Goal: Task Accomplishment & Management: Manage account settings

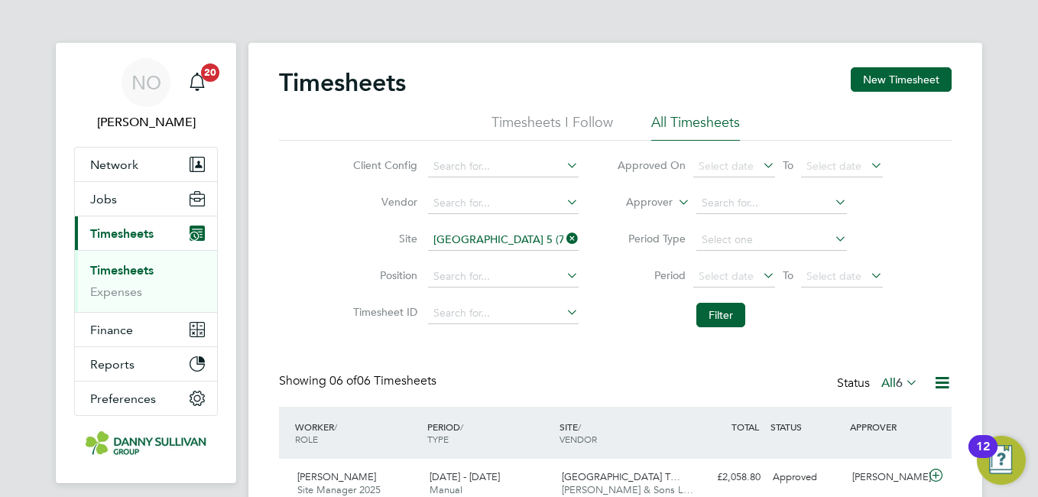
click at [564, 236] on icon at bounding box center [564, 238] width 0 height 21
click at [523, 239] on input at bounding box center [503, 239] width 151 height 21
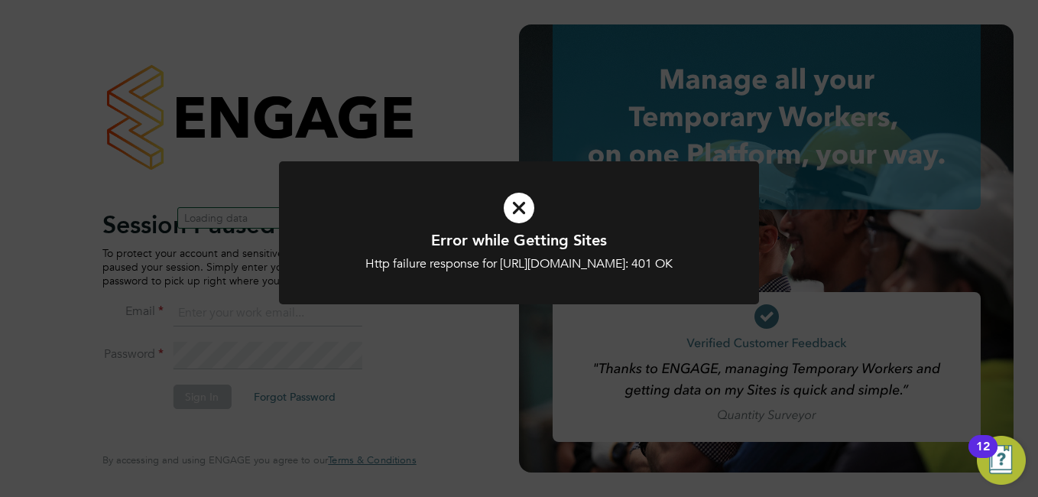
click at [502, 222] on icon at bounding box center [519, 208] width 398 height 60
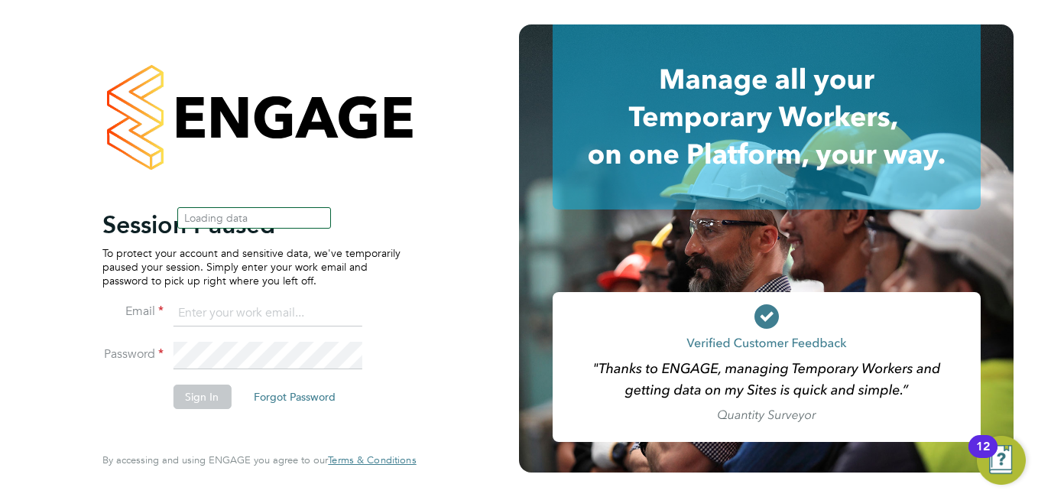
click at [239, 309] on input at bounding box center [267, 314] width 189 height 28
click at [239, 308] on input at bounding box center [267, 314] width 189 height 28
type input "niallo@dannysullivan.co.uk"
click at [207, 391] on button "Sign In" at bounding box center [202, 397] width 58 height 24
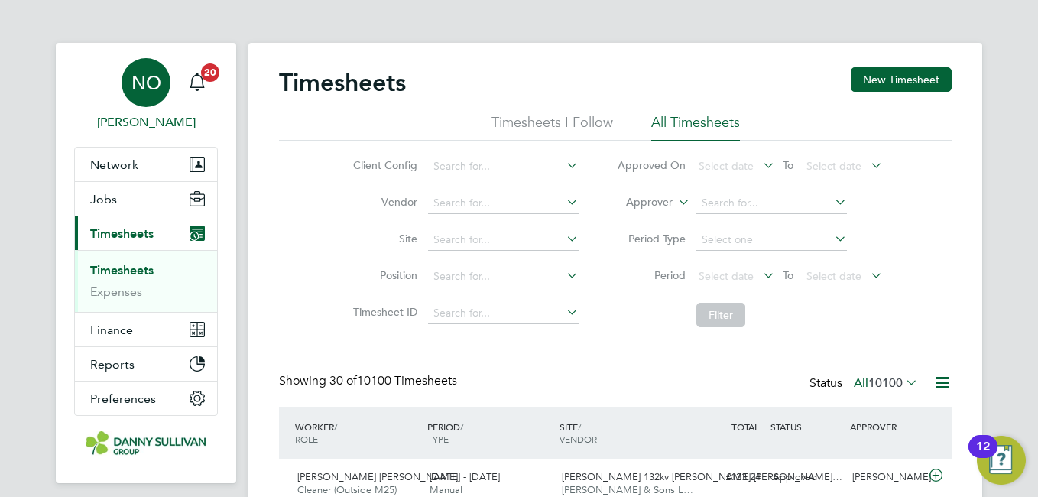
click at [165, 106] on app-avatar "NO" at bounding box center [146, 82] width 49 height 49
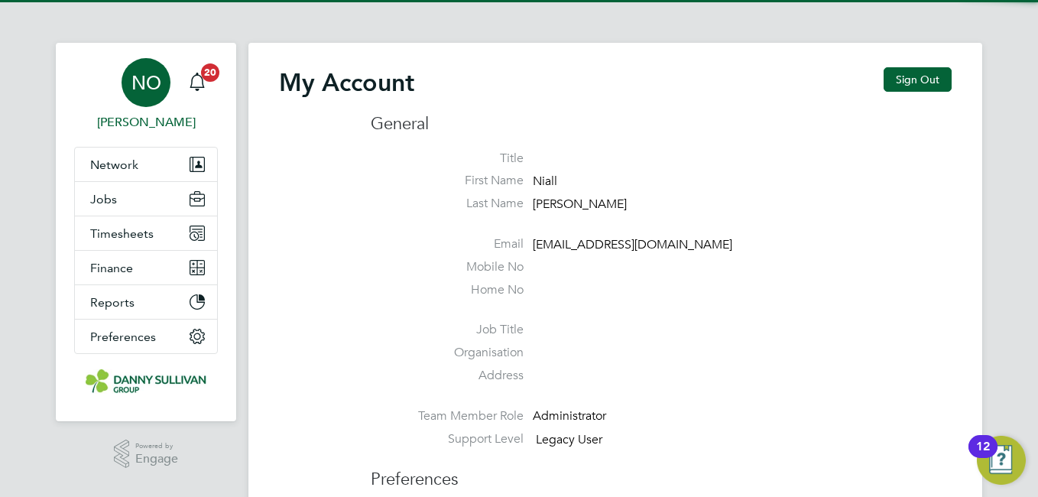
click at [909, 93] on div "My Account Sign Out" at bounding box center [615, 90] width 673 height 46
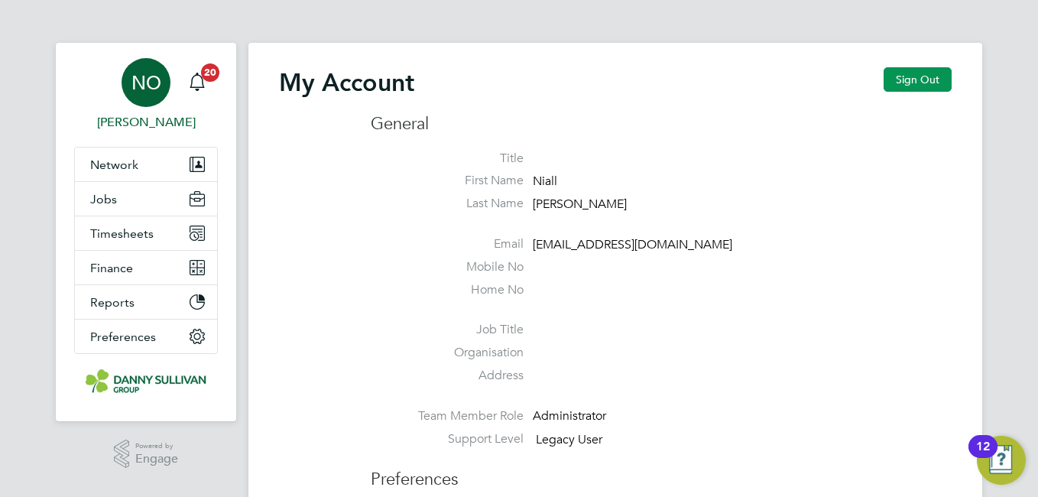
click at [915, 89] on button "Sign Out" at bounding box center [918, 79] width 68 height 24
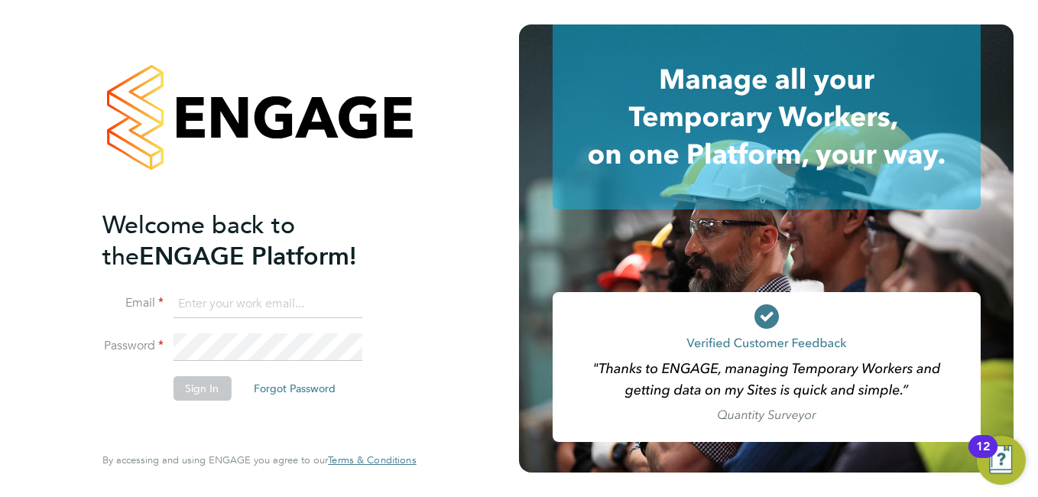
click at [223, 313] on input at bounding box center [267, 305] width 189 height 28
type input "niallo@dannysullivan.co.uk"
click at [202, 389] on button "Sign In" at bounding box center [202, 388] width 58 height 24
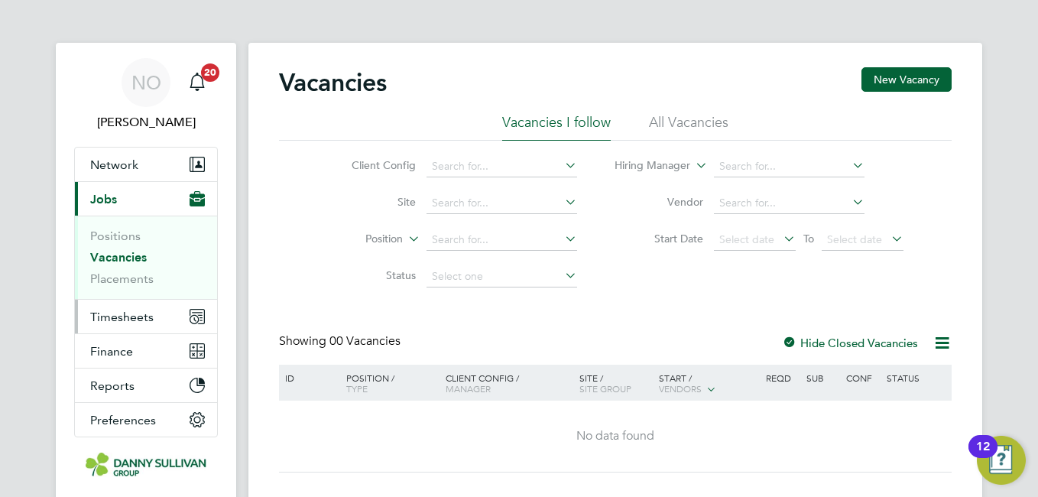
click at [131, 310] on span "Timesheets" at bounding box center [121, 317] width 63 height 15
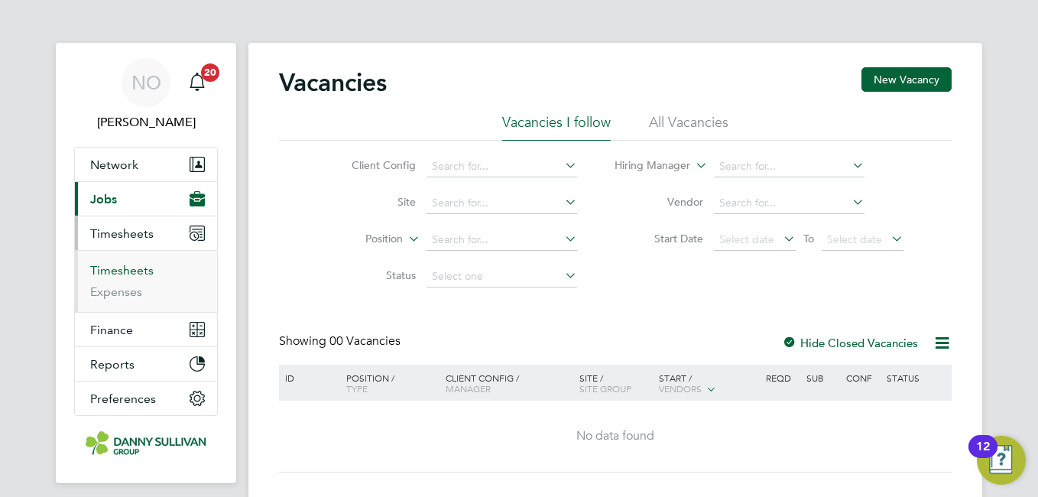
click at [118, 268] on link "Timesheets" at bounding box center [121, 270] width 63 height 15
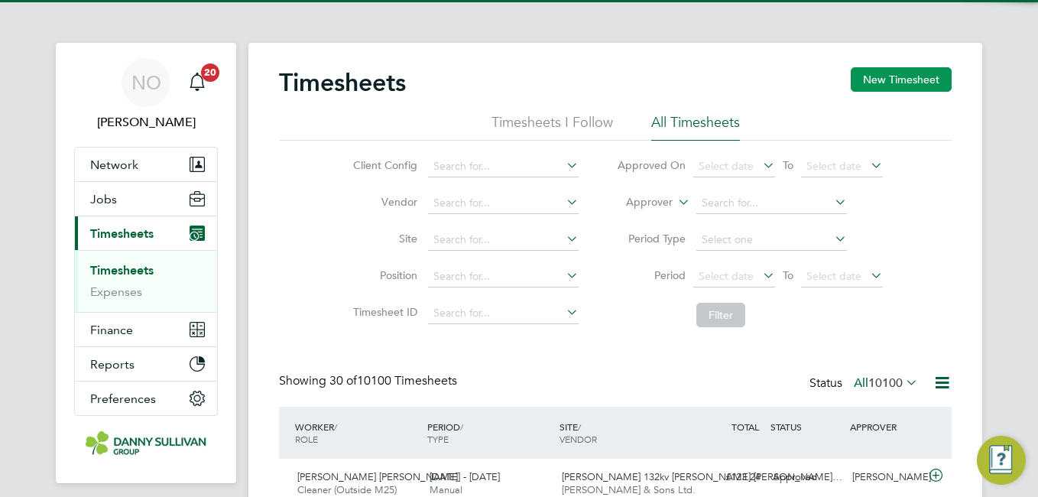
click at [897, 80] on button "New Timesheet" at bounding box center [901, 79] width 101 height 24
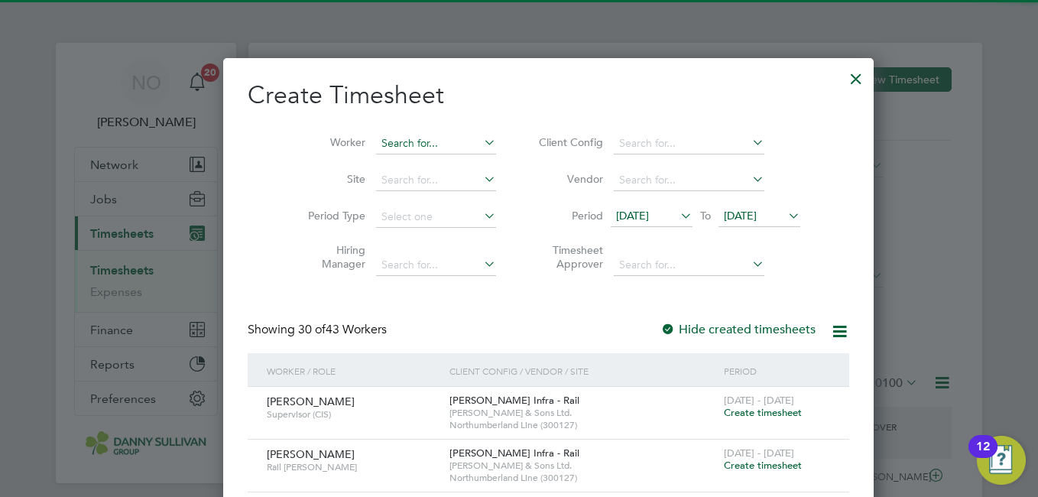
click at [390, 138] on input at bounding box center [436, 143] width 120 height 21
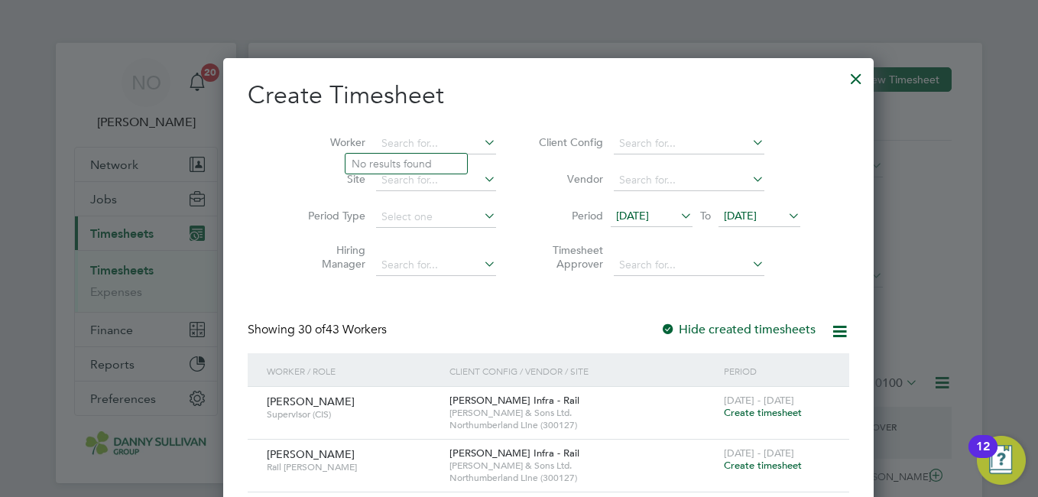
click at [843, 76] on div at bounding box center [857, 75] width 28 height 28
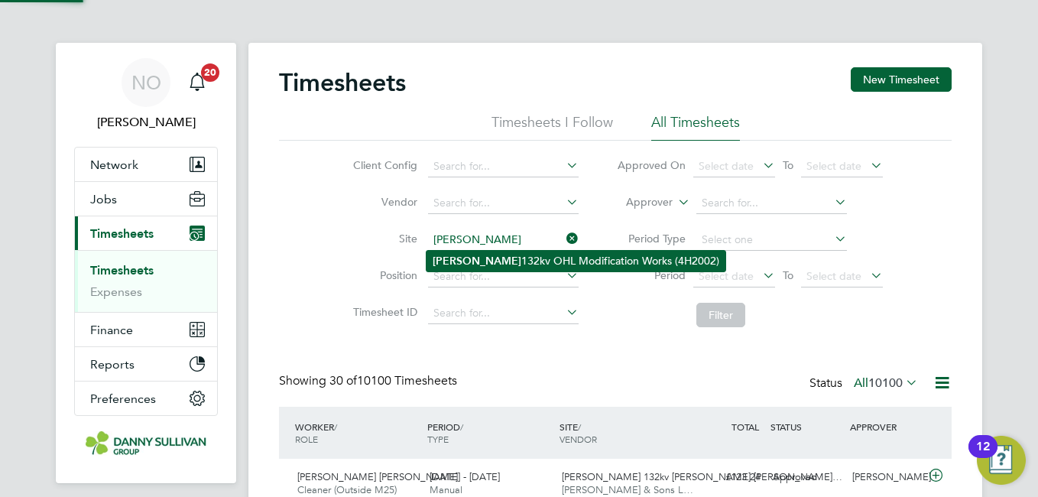
click at [466, 258] on li "Harker 132kv OHL Modification Works (4H2002)" at bounding box center [576, 261] width 299 height 21
type input "Harker 132kv OHL Modification Works (4H2002)"
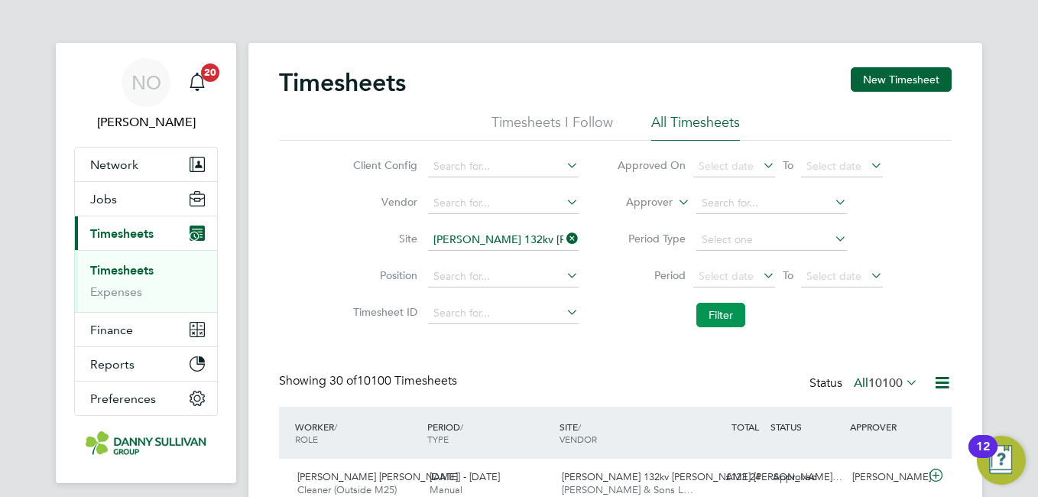
click at [724, 315] on button "Filter" at bounding box center [721, 315] width 49 height 24
click at [310, 262] on div "Client Config Vendor Site Harker 132kv OHL Modification Works (4H2002) Position…" at bounding box center [615, 238] width 673 height 194
click at [106, 300] on ul "Timesheets Expenses" at bounding box center [146, 281] width 142 height 62
click at [96, 291] on link "Expenses" at bounding box center [116, 291] width 52 height 15
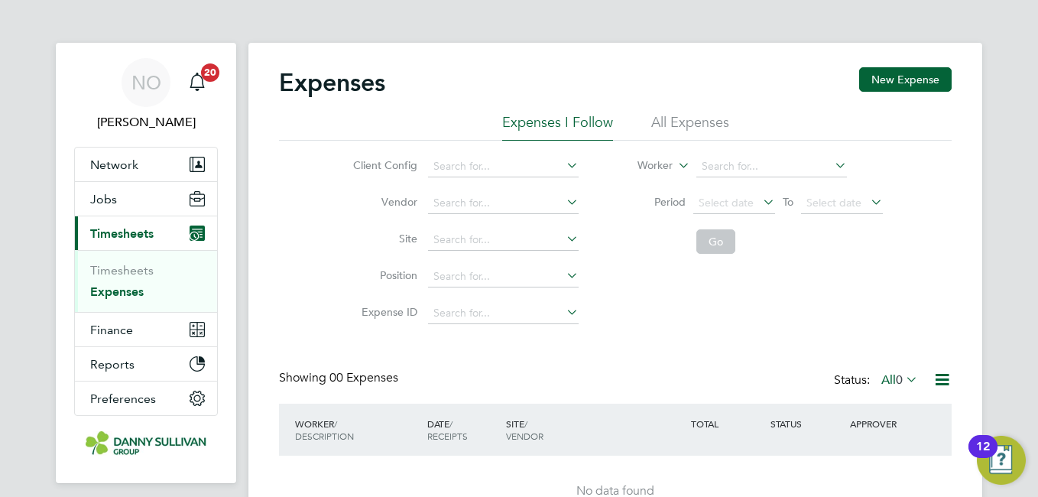
click at [680, 137] on li "All Expenses" at bounding box center [690, 127] width 78 height 28
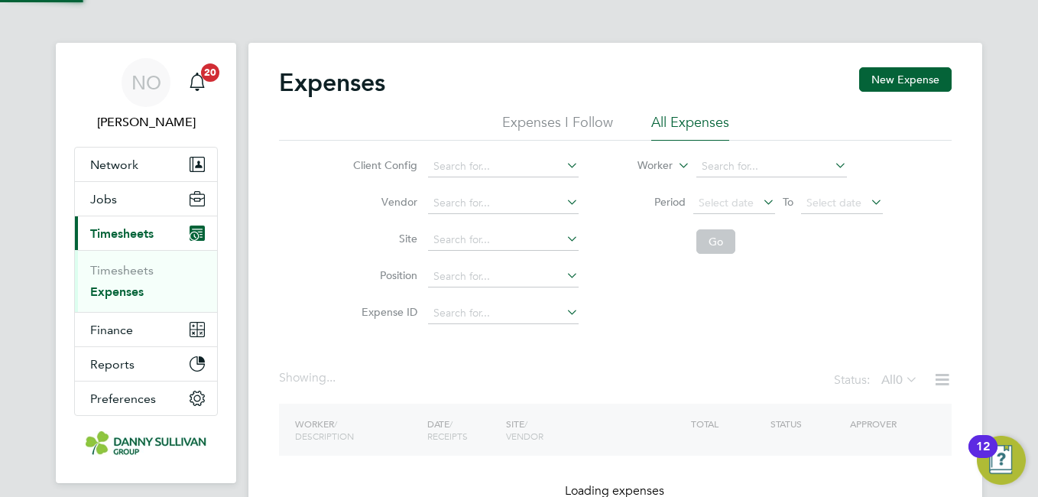
click at [359, 202] on label "Vendor" at bounding box center [383, 202] width 69 height 14
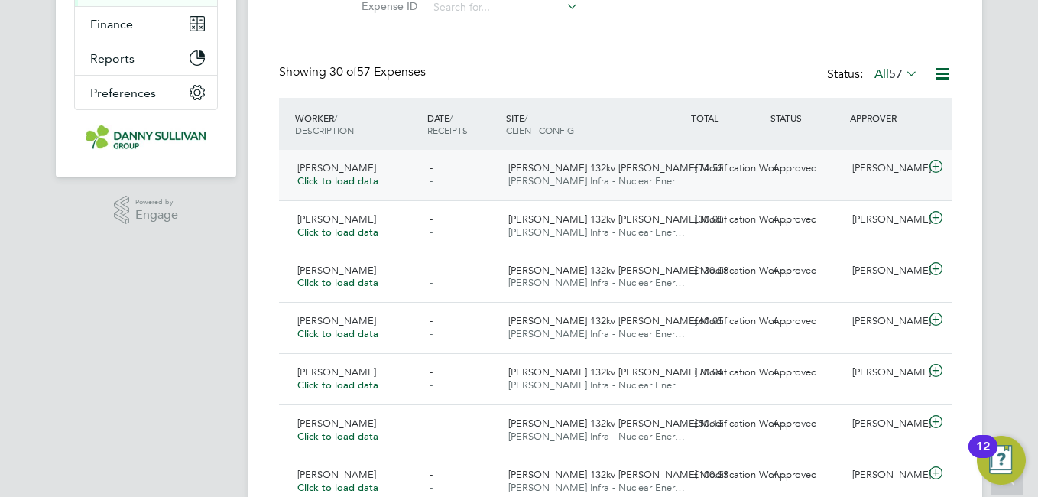
click at [364, 179] on span "Click to load data" at bounding box center [337, 180] width 81 height 13
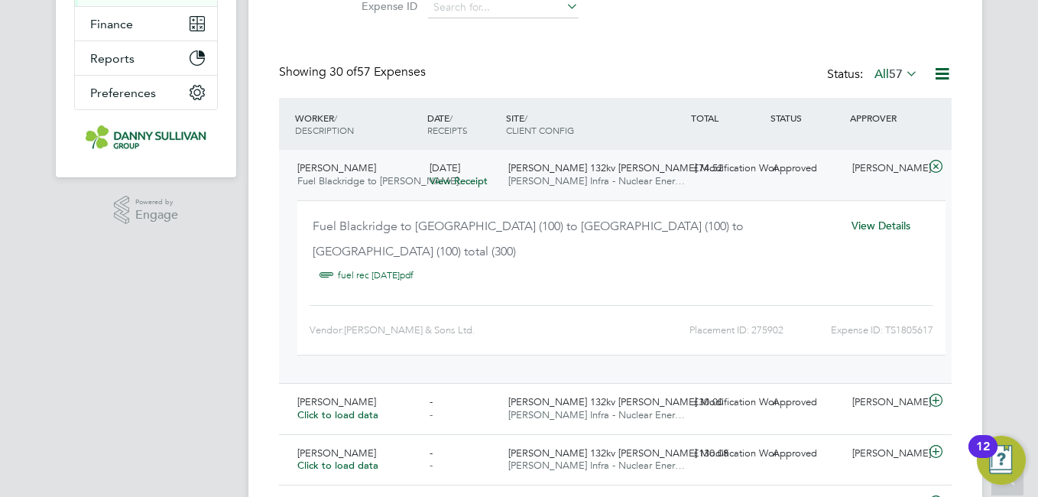
click at [863, 220] on span "View Details" at bounding box center [881, 226] width 59 height 14
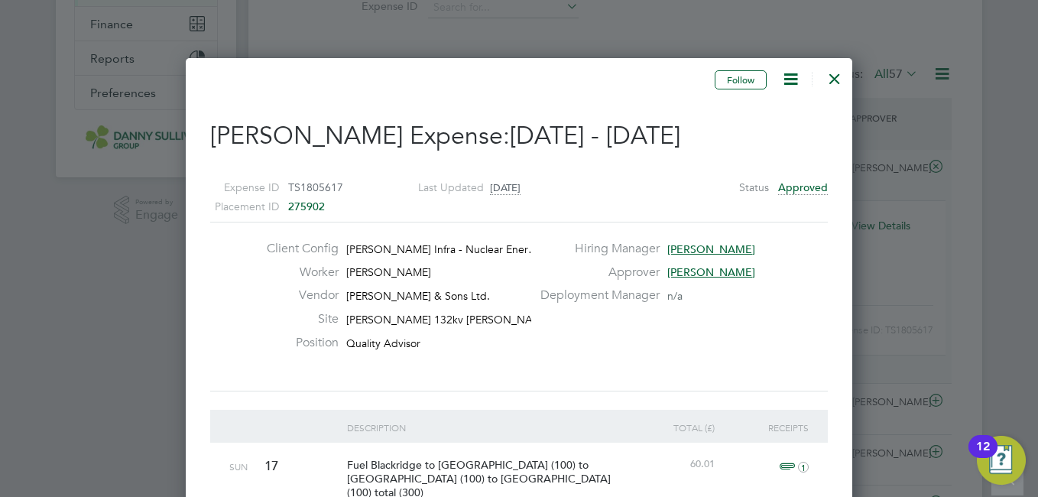
click at [837, 86] on div at bounding box center [835, 75] width 28 height 28
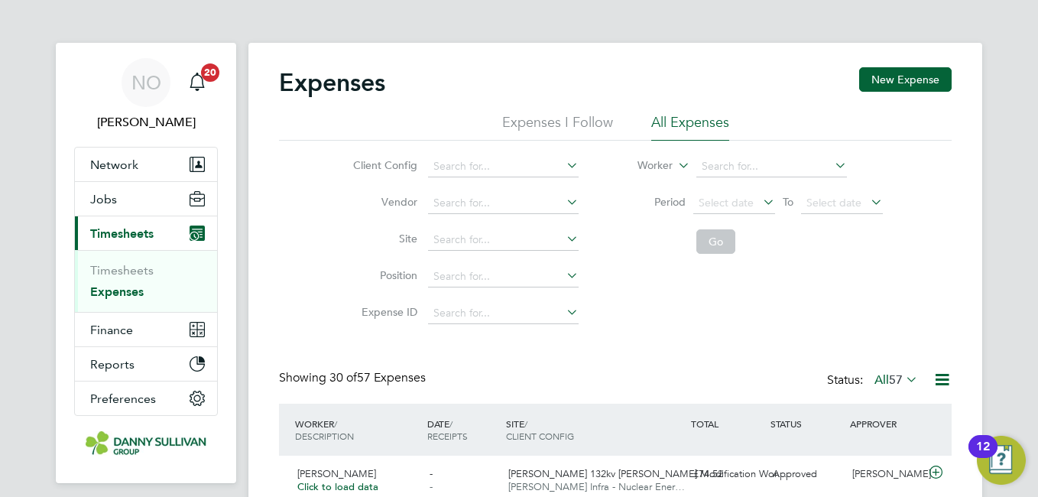
click at [343, 248] on li "Site" at bounding box center [464, 240] width 268 height 37
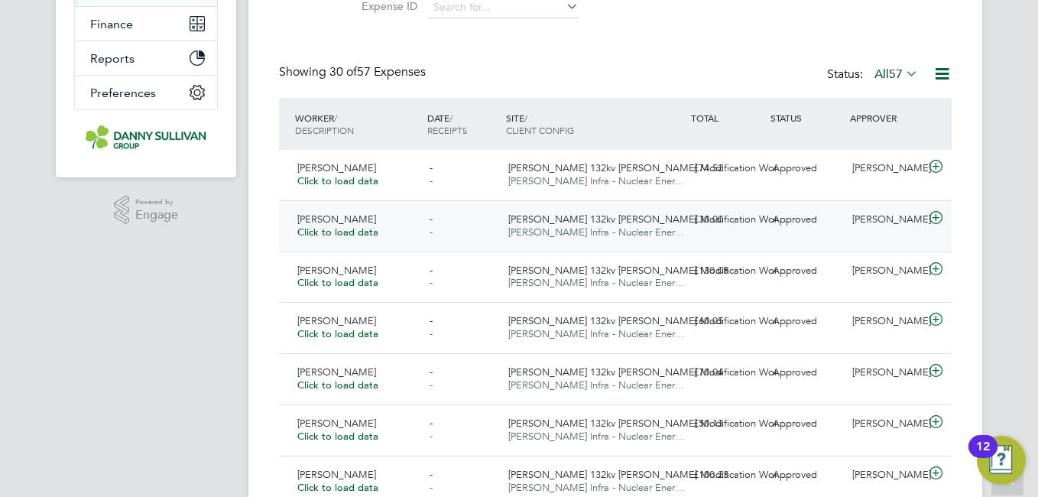
click at [697, 221] on div "£30.00" at bounding box center [727, 219] width 80 height 25
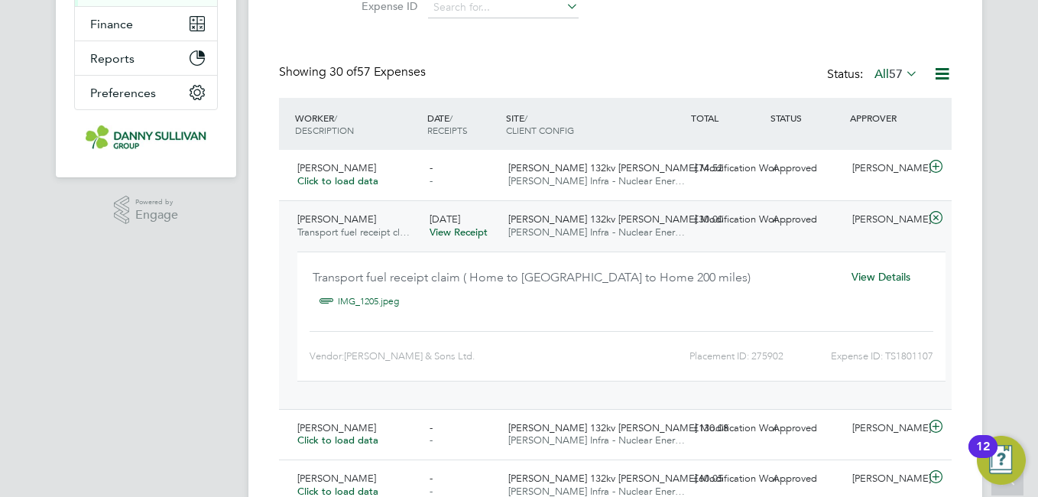
click at [908, 274] on span "View Details" at bounding box center [881, 277] width 59 height 14
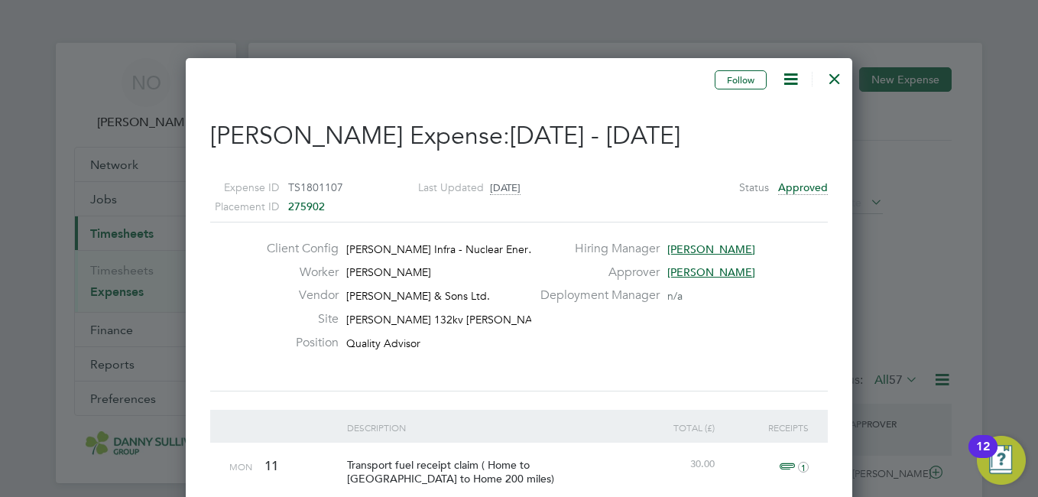
click at [828, 77] on div at bounding box center [835, 75] width 28 height 28
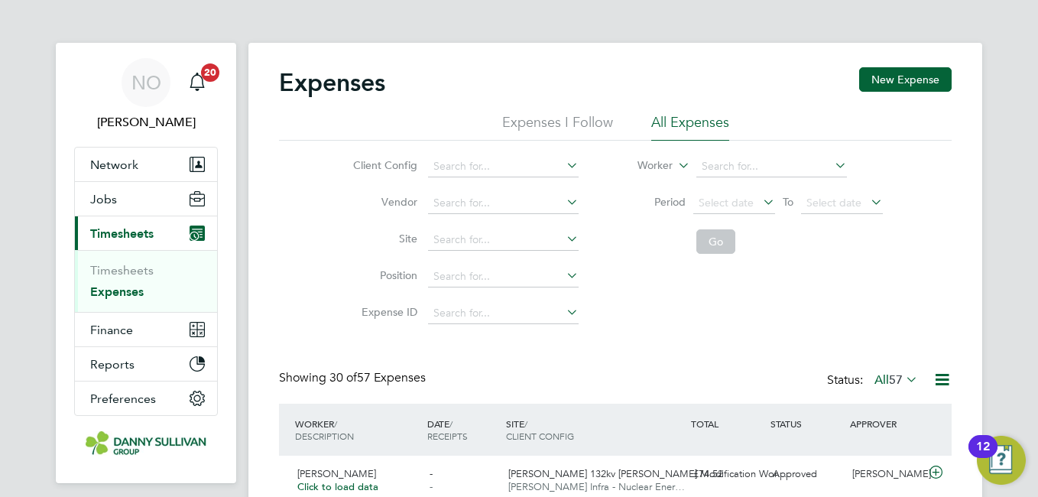
click at [336, 310] on li "Expense ID" at bounding box center [464, 313] width 268 height 37
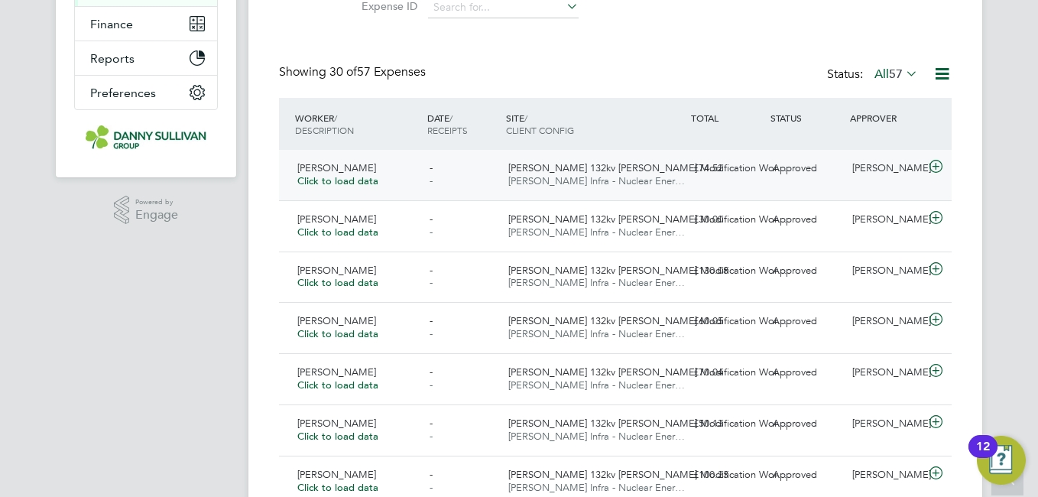
click at [693, 175] on div "£74.52" at bounding box center [727, 168] width 80 height 25
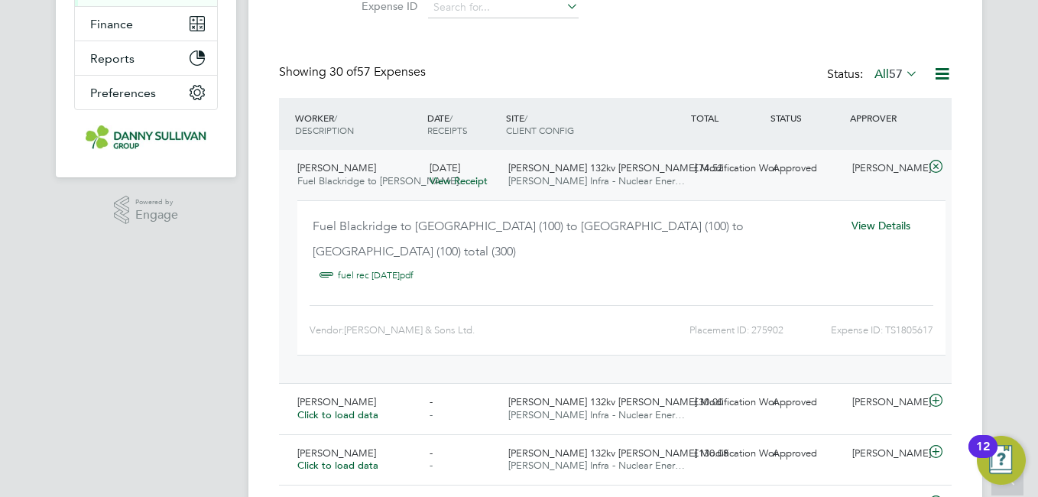
click at [876, 231] on span "View Details" at bounding box center [881, 226] width 59 height 14
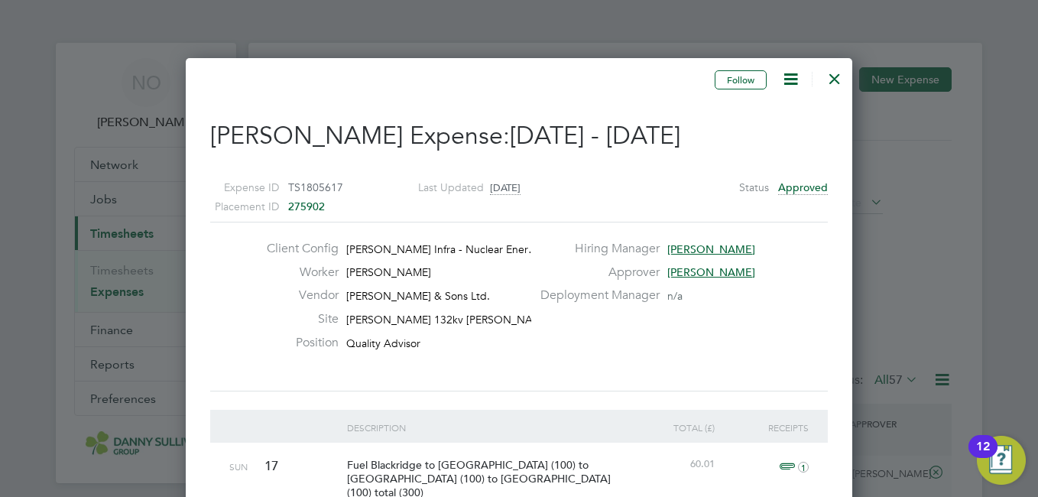
click at [809, 341] on div "Client Config Morgan Sindall Infra - Nuclear Ener… Worker Andrew Durham Vendor …" at bounding box center [519, 307] width 630 height 132
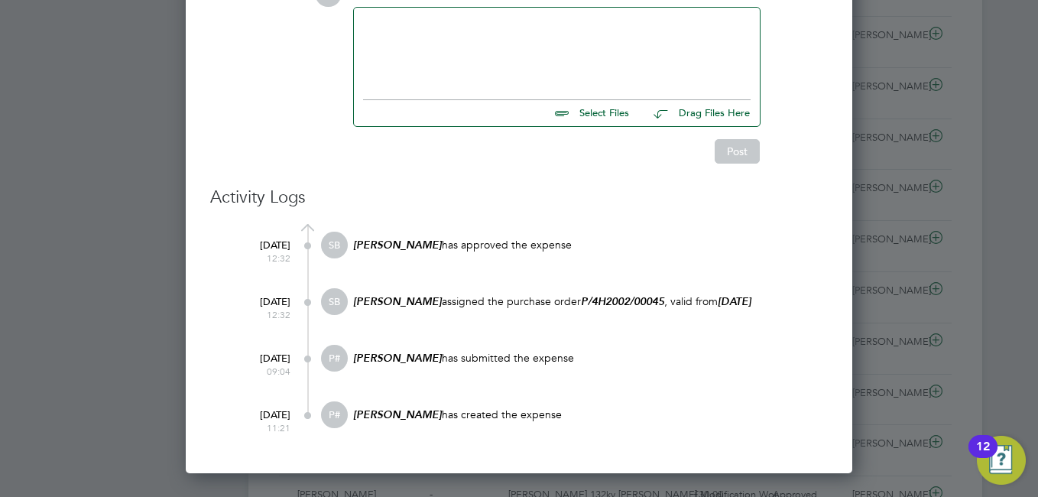
click at [672, 402] on div "Andrew Durham has created the expense" at bounding box center [590, 421] width 476 height 41
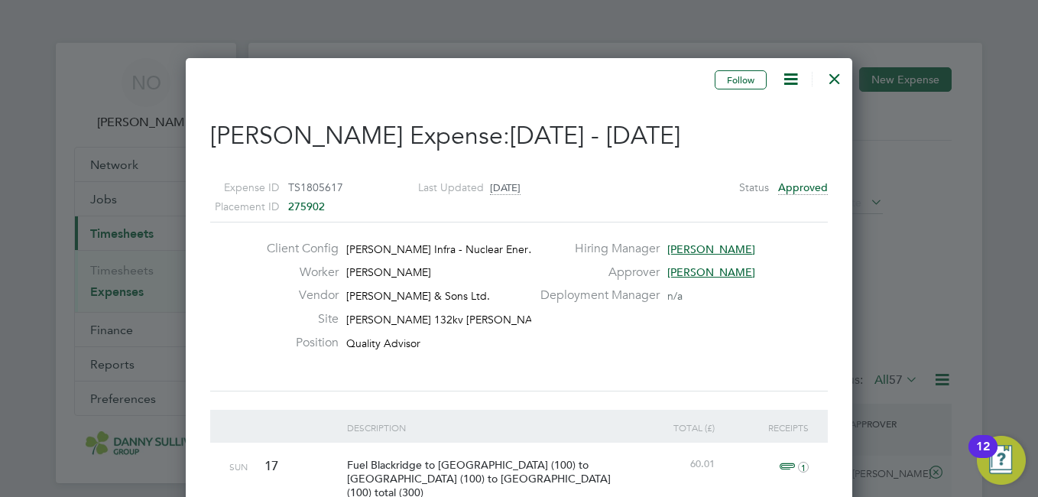
click at [834, 78] on div at bounding box center [835, 75] width 28 height 28
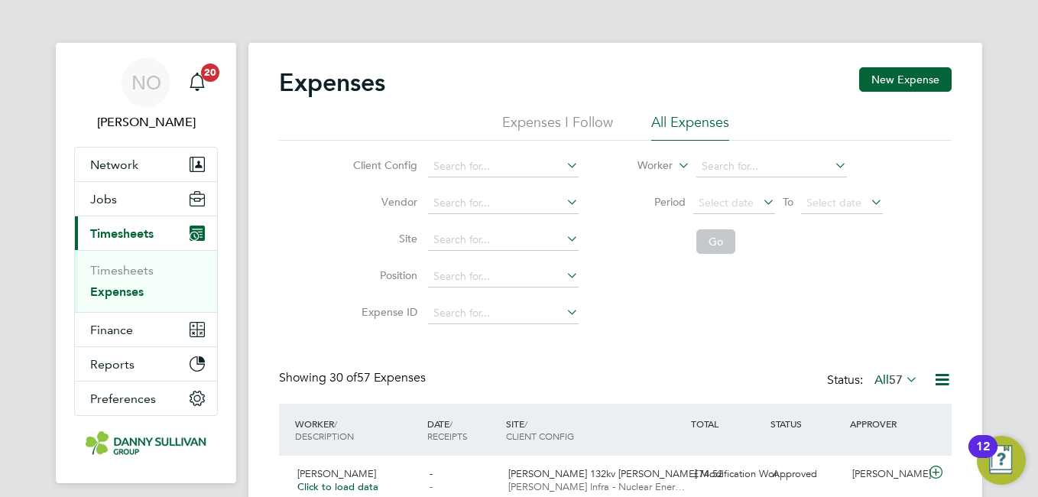
click at [333, 310] on li "Expense ID" at bounding box center [464, 313] width 268 height 37
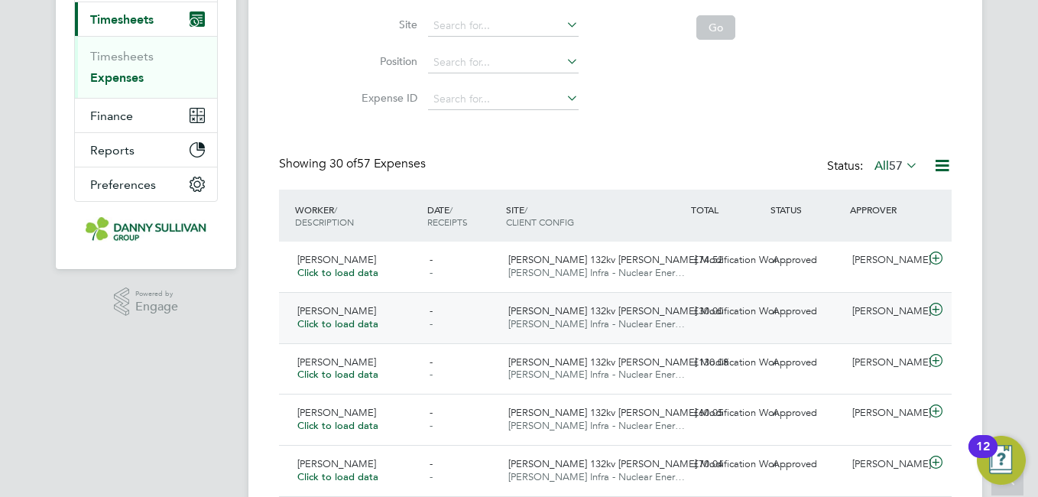
click at [790, 327] on div "Andrew Durham Click to load data - - Harker 132kv OHL Modification Wor… Morgan …" at bounding box center [615, 317] width 673 height 51
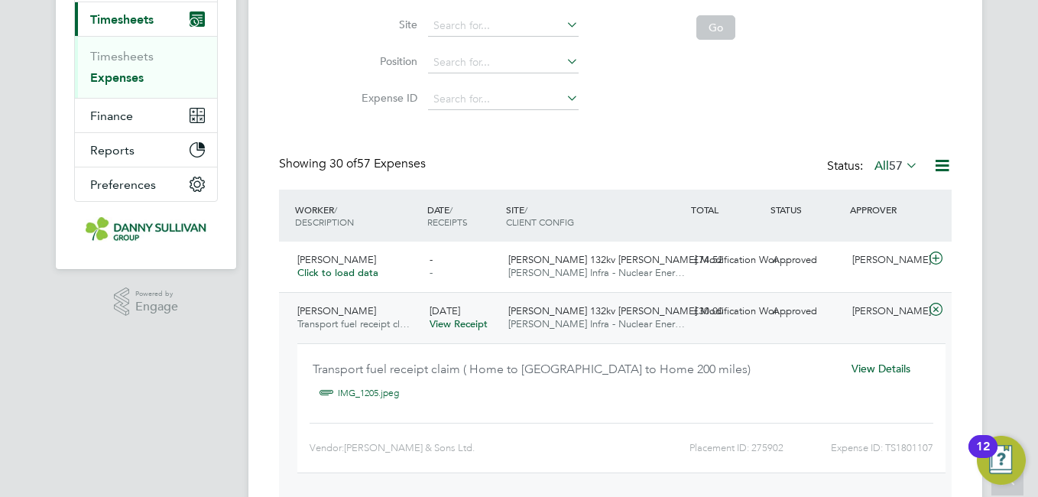
click at [723, 313] on div "£30.00" at bounding box center [727, 311] width 80 height 25
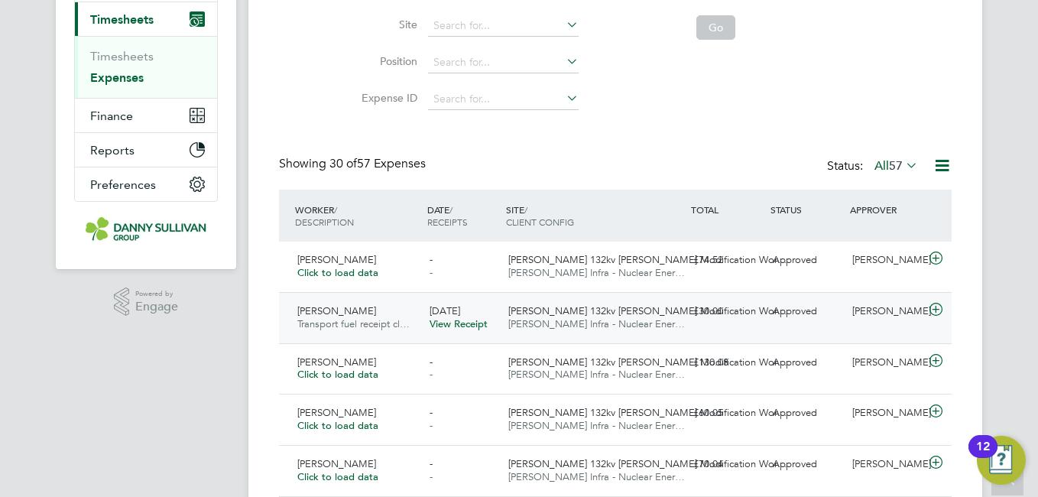
click at [580, 293] on div "Andrew Durham Transport fuel receipt cl… 11 Aug 2025 View Receipt Harker 132kv …" at bounding box center [615, 317] width 673 height 51
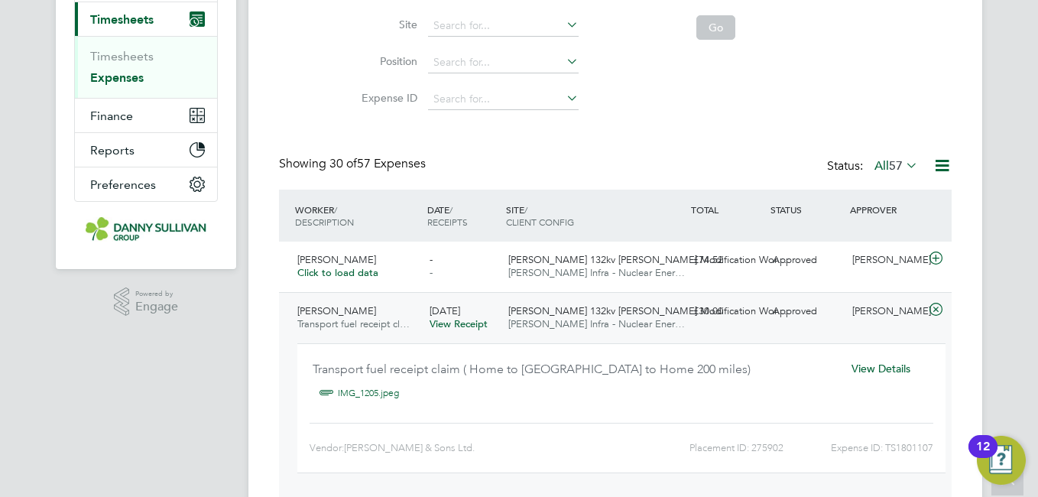
click at [560, 311] on span "Harker 132kv OHL Modification Wor…" at bounding box center [647, 310] width 279 height 13
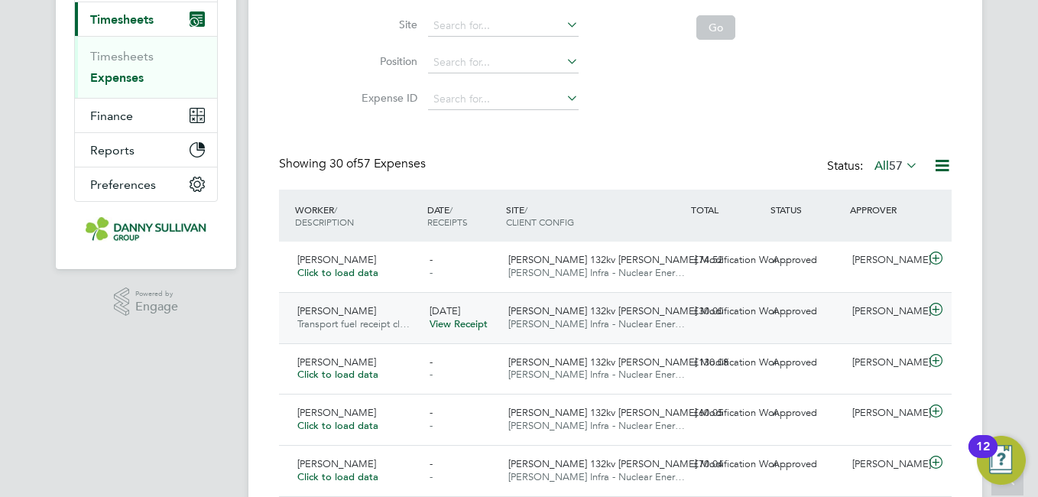
click at [560, 311] on span "Harker 132kv OHL Modification Wor…" at bounding box center [647, 310] width 279 height 13
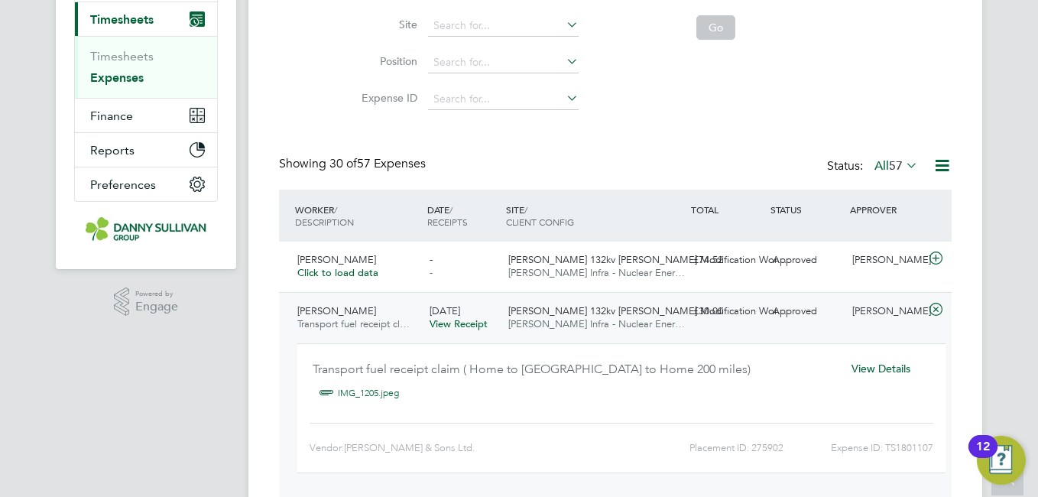
click at [872, 371] on span "View Details" at bounding box center [881, 369] width 59 height 14
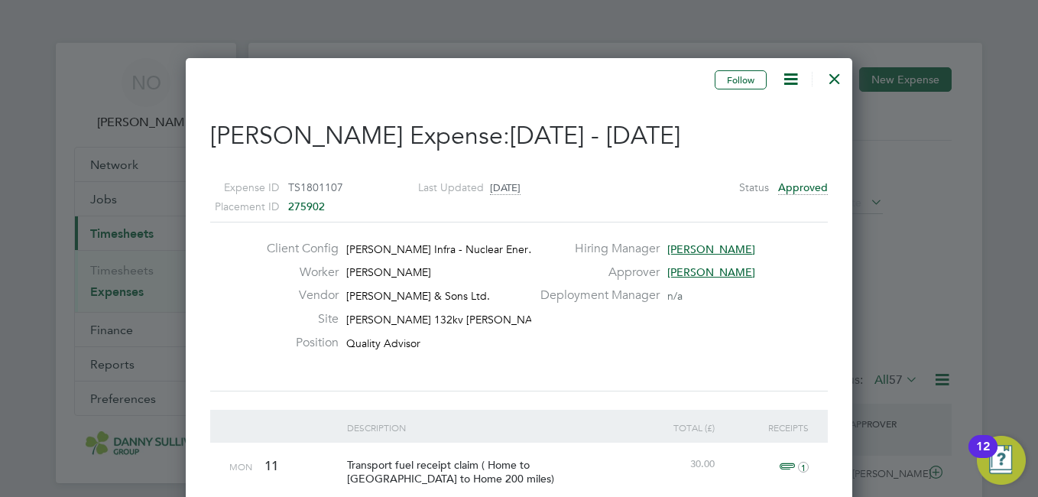
click at [826, 87] on div at bounding box center [835, 75] width 28 height 28
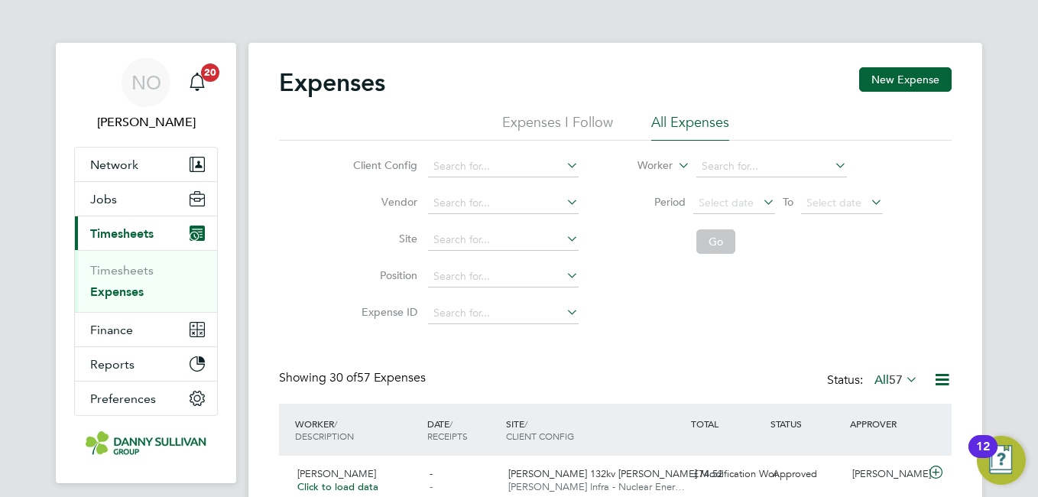
drag, startPoint x: 855, startPoint y: 324, endPoint x: 534, endPoint y: 417, distance: 334.2
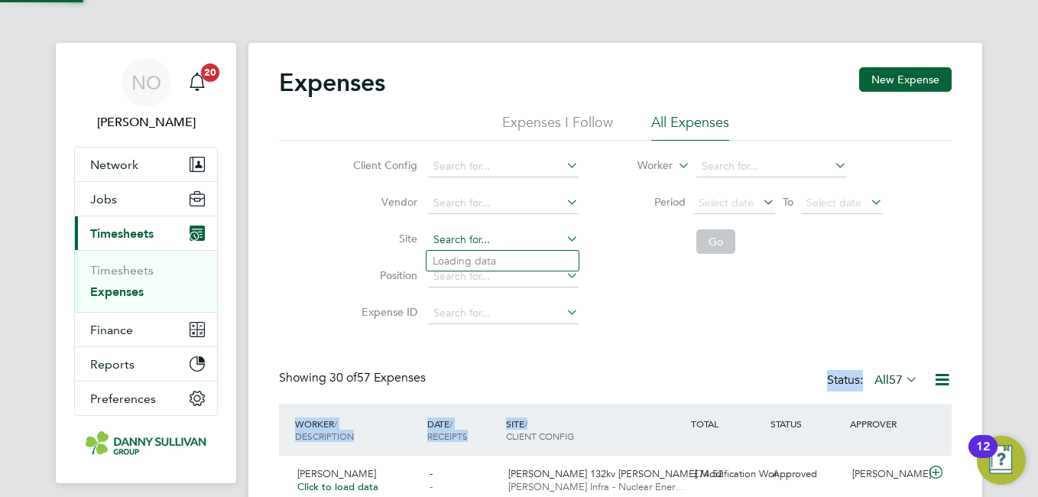
click at [453, 244] on input at bounding box center [503, 239] width 151 height 21
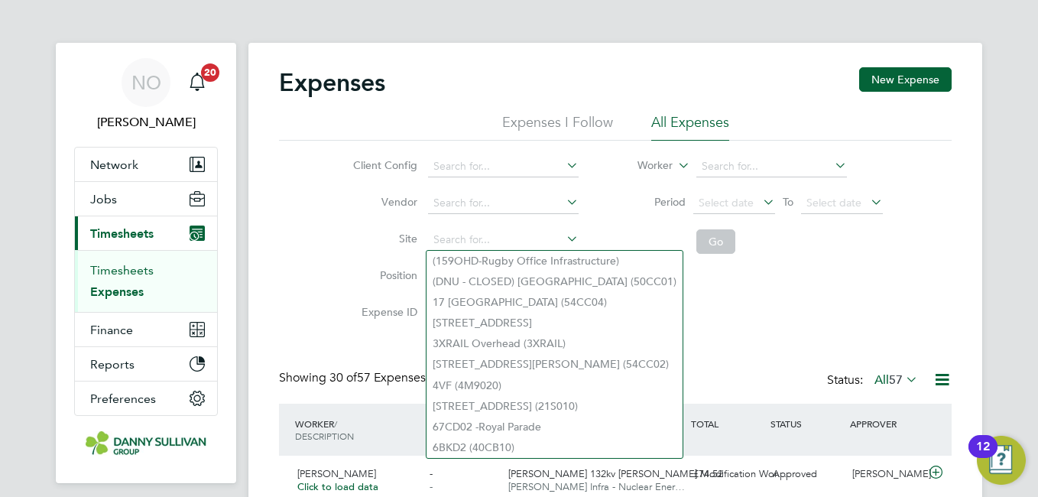
click at [128, 268] on link "Timesheets" at bounding box center [121, 270] width 63 height 15
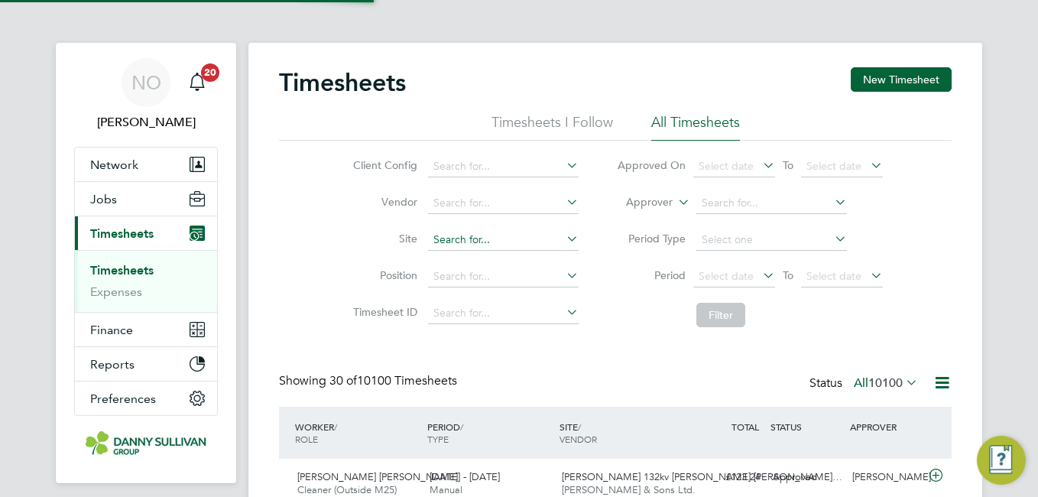
click at [469, 244] on input at bounding box center [503, 239] width 151 height 21
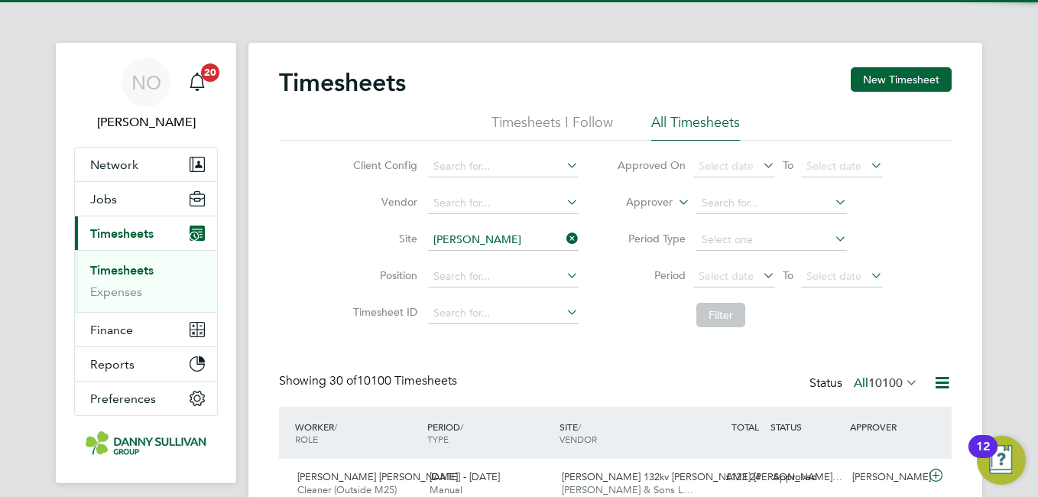
click at [476, 255] on li "Harker 132kv OHL Modification Works (4H2002)" at bounding box center [576, 261] width 299 height 21
type input "Harker 132kv OHL Modification Works (4H2002)"
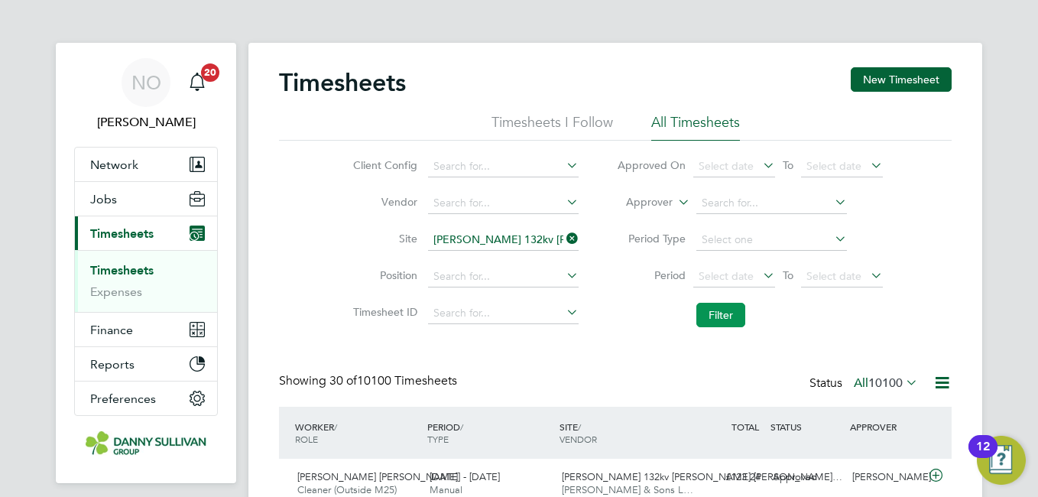
click at [711, 307] on button "Filter" at bounding box center [721, 315] width 49 height 24
click at [720, 317] on button "Filter" at bounding box center [721, 315] width 49 height 24
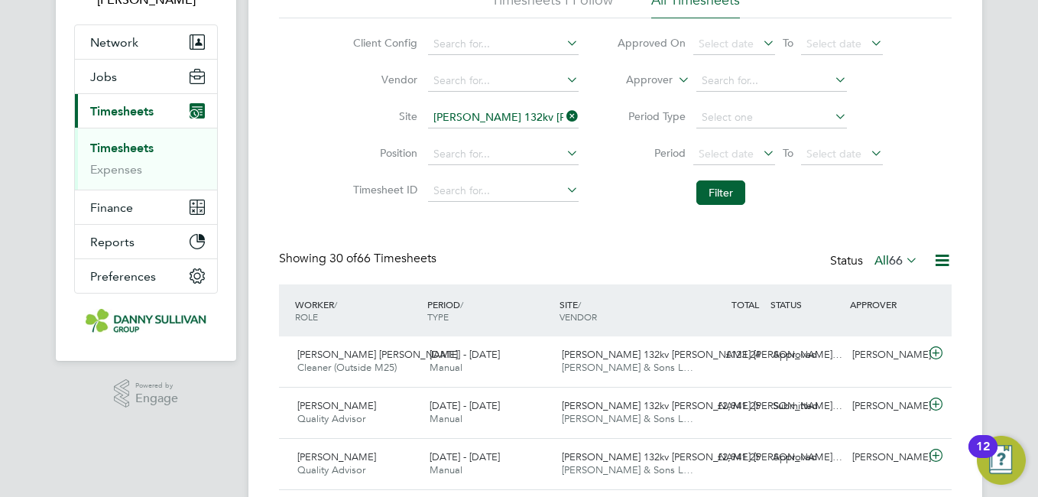
scroll to position [8, 8]
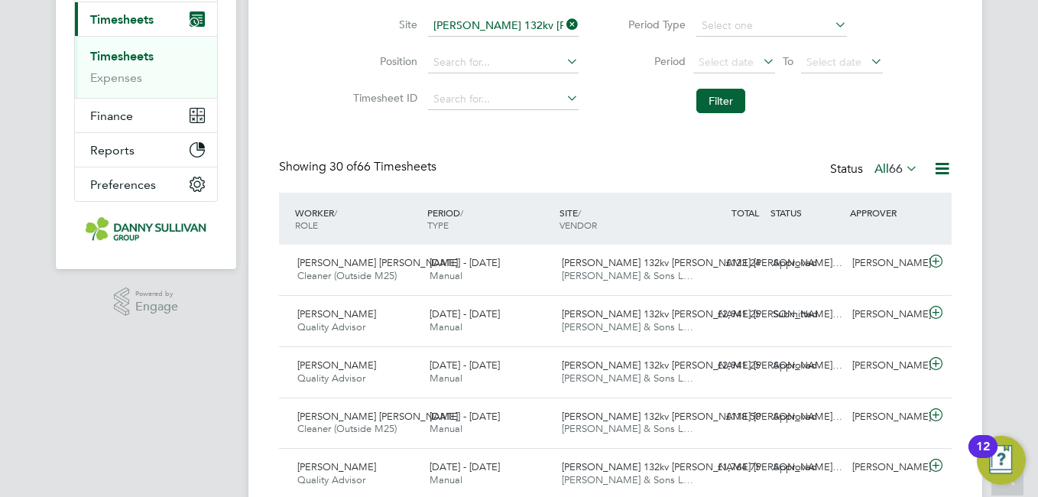
click at [109, 88] on ul "Timesheets Expenses" at bounding box center [146, 67] width 142 height 62
click at [104, 81] on link "Expenses" at bounding box center [116, 77] width 52 height 15
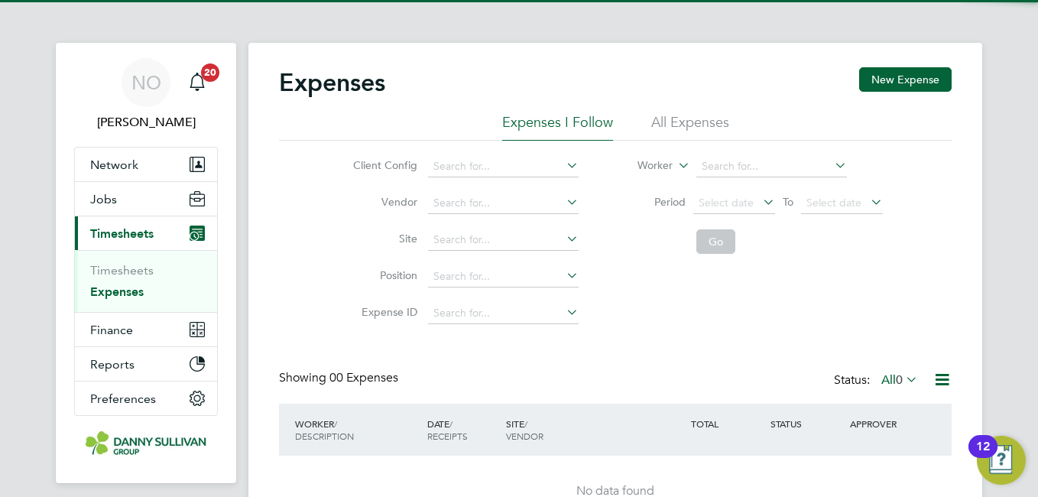
click at [680, 113] on li "All Expenses" at bounding box center [690, 127] width 78 height 28
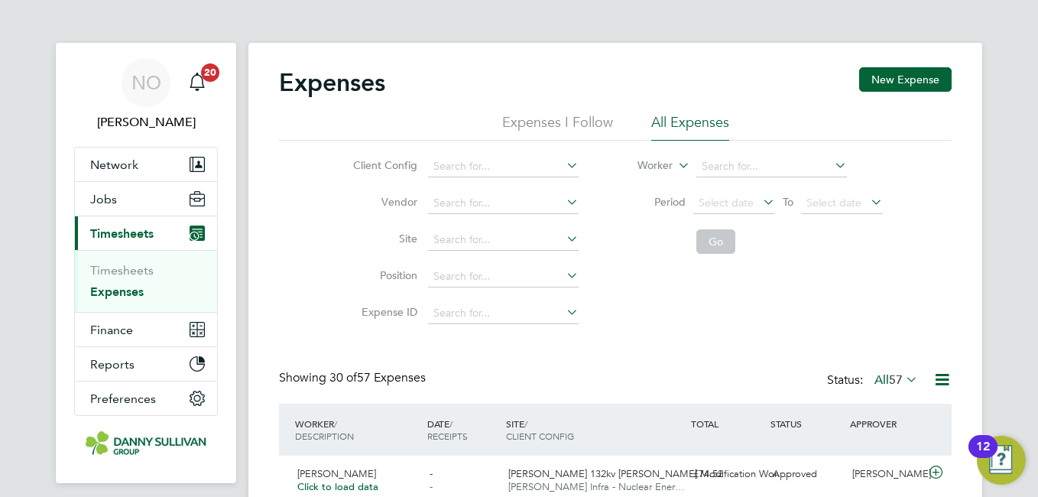
click at [155, 269] on li "Timesheets" at bounding box center [147, 273] width 115 height 21
click at [137, 272] on link "Timesheets" at bounding box center [121, 270] width 63 height 15
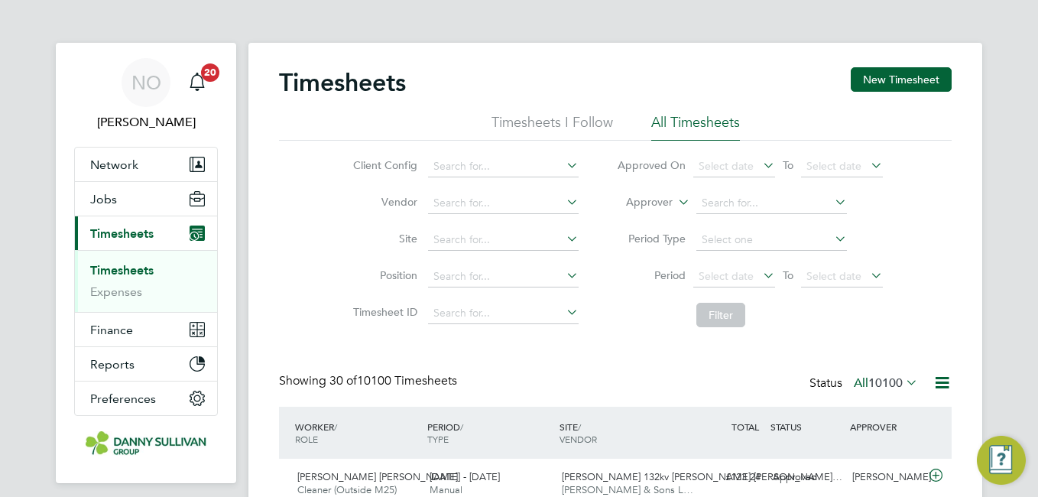
click at [453, 253] on li "Site" at bounding box center [464, 240] width 268 height 37
click at [447, 244] on input at bounding box center [503, 239] width 151 height 21
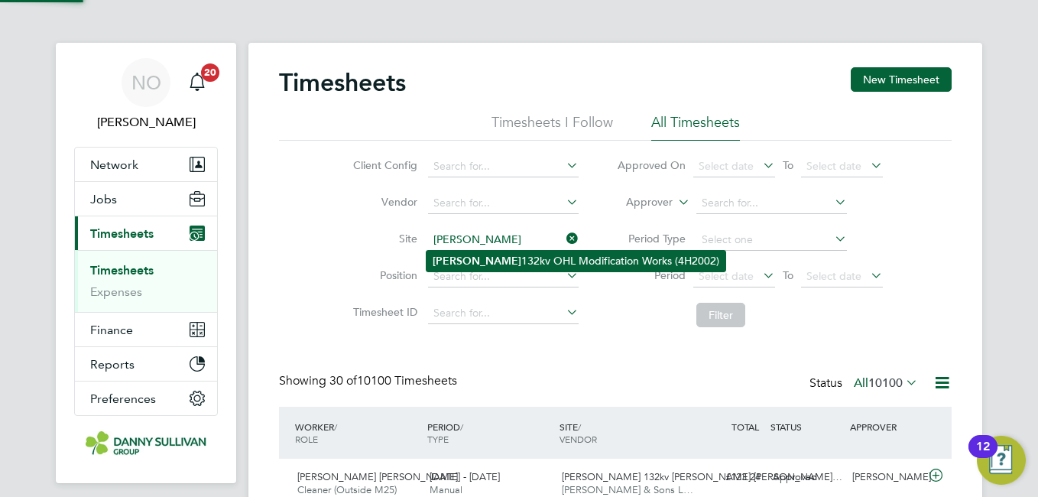
click at [504, 265] on li "Harker 132kv OHL Modification Works (4H2002)" at bounding box center [576, 261] width 299 height 21
type input "Harker 132kv OHL Modification Works (4H2002)"
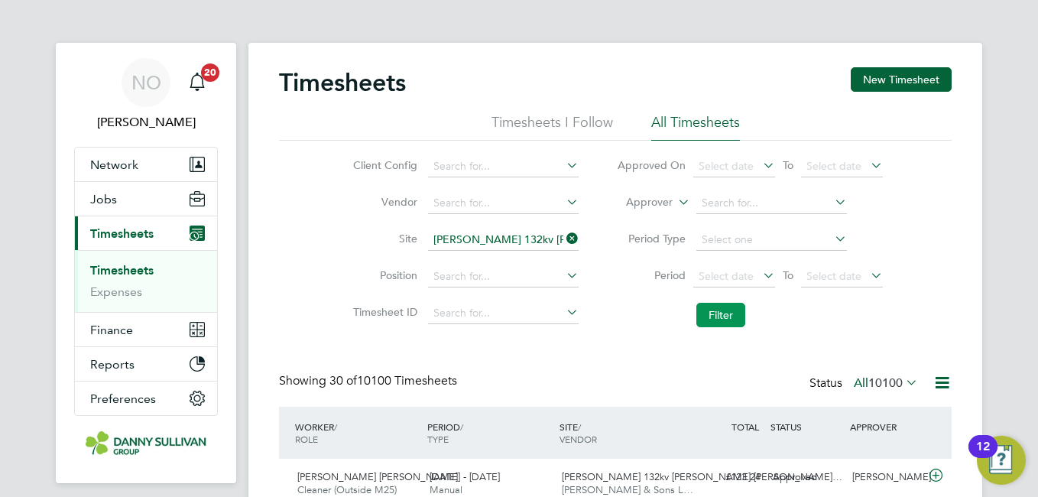
click at [719, 305] on button "Filter" at bounding box center [721, 315] width 49 height 24
click at [378, 284] on li "Position" at bounding box center [464, 276] width 268 height 37
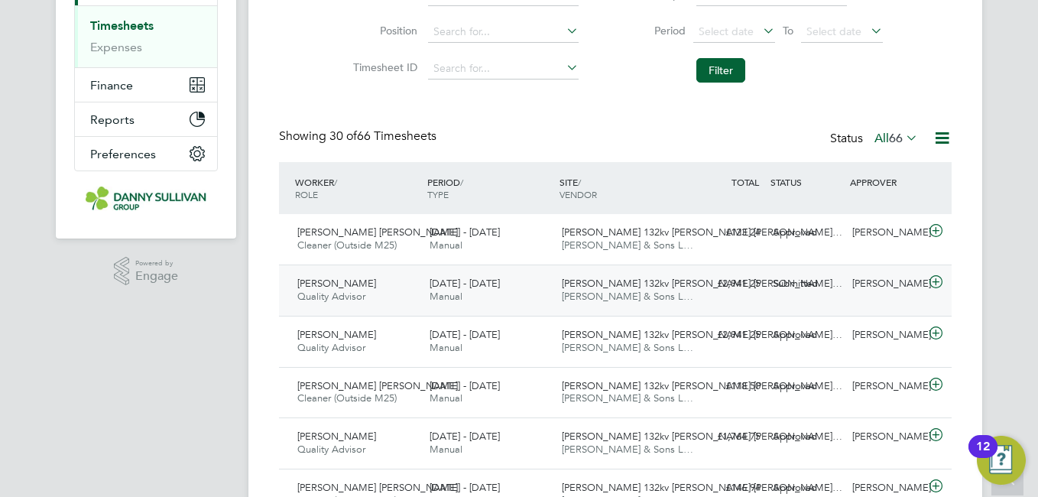
click at [773, 294] on div "Submitted" at bounding box center [807, 283] width 80 height 25
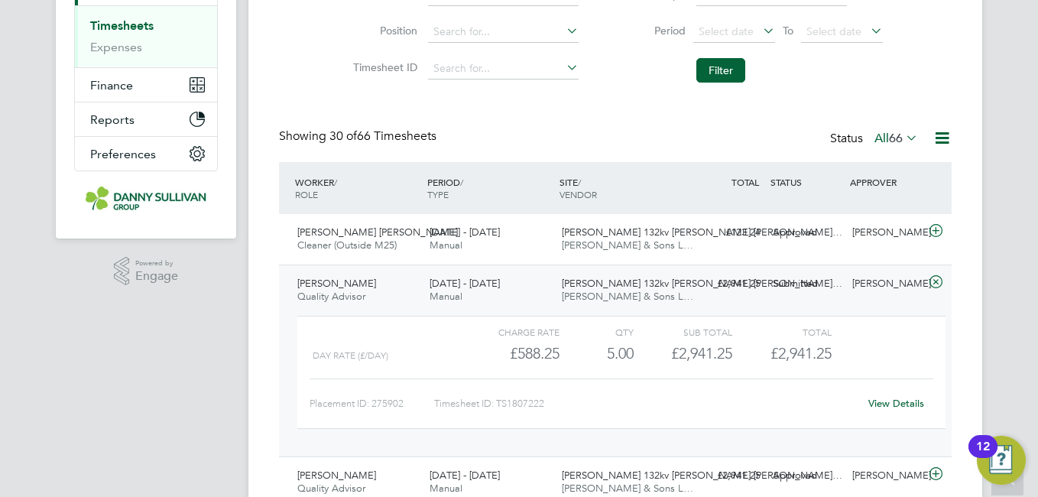
click at [898, 398] on link "View Details" at bounding box center [897, 403] width 56 height 13
click at [328, 297] on span "Quality Advisor" at bounding box center [331, 296] width 68 height 13
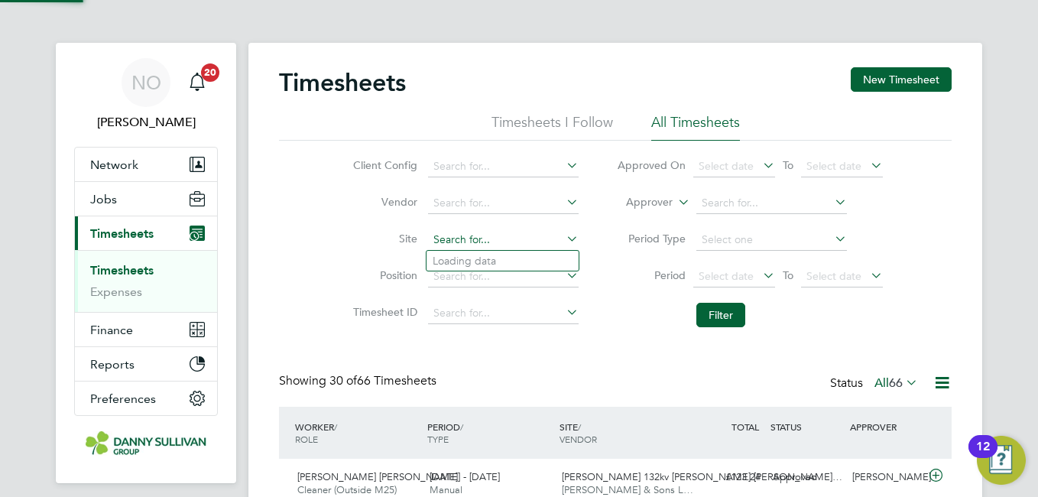
click at [497, 235] on input at bounding box center [503, 239] width 151 height 21
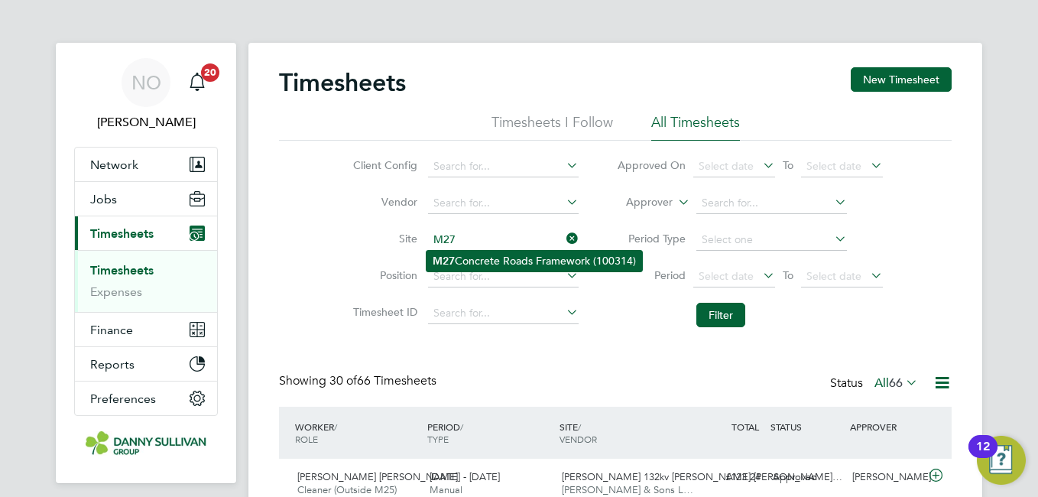
click at [493, 260] on li "M27 Concrete Roads Framework (100314)" at bounding box center [535, 261] width 216 height 21
type input "M27 Concrete Roads Framework (100314)"
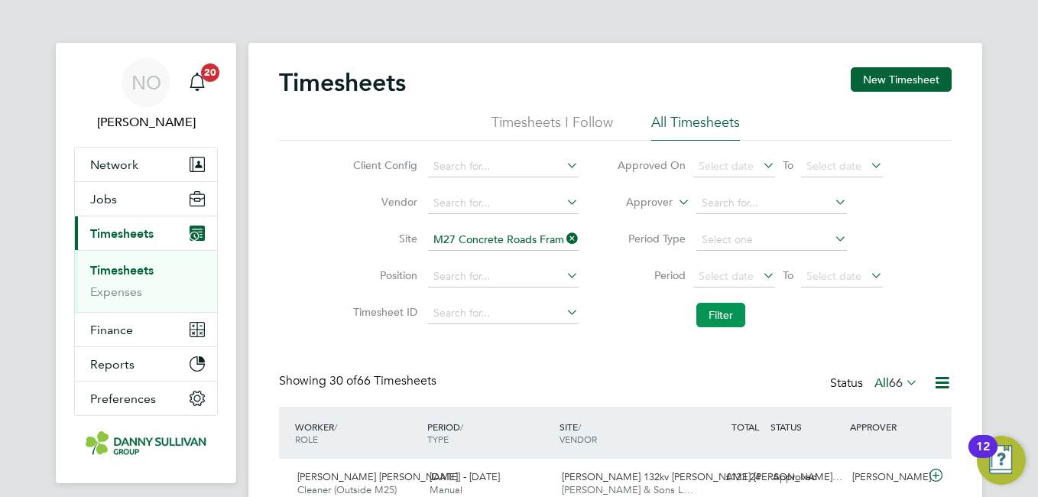
click at [728, 316] on button "Filter" at bounding box center [721, 315] width 49 height 24
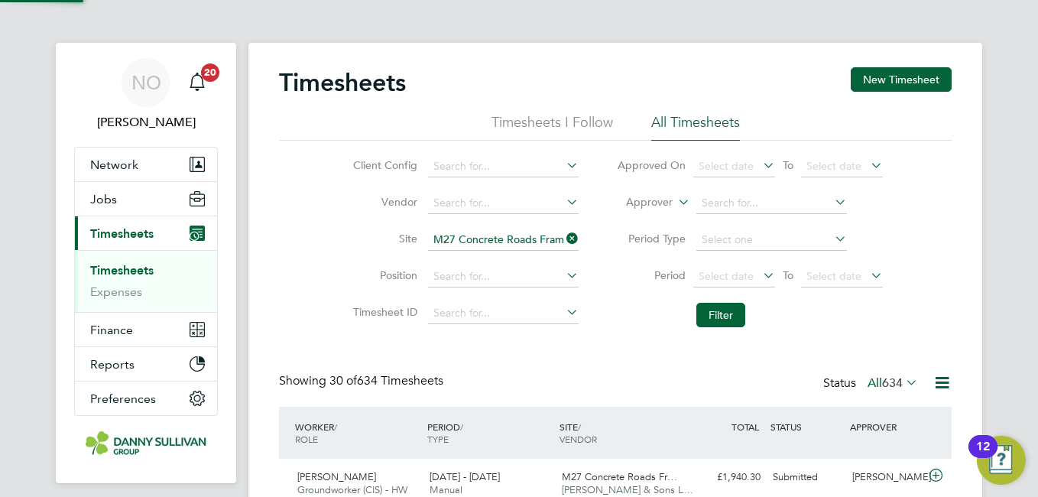
scroll to position [51, 133]
click at [513, 235] on input "M27 Concrete Roads Framework (100314)" at bounding box center [503, 239] width 151 height 21
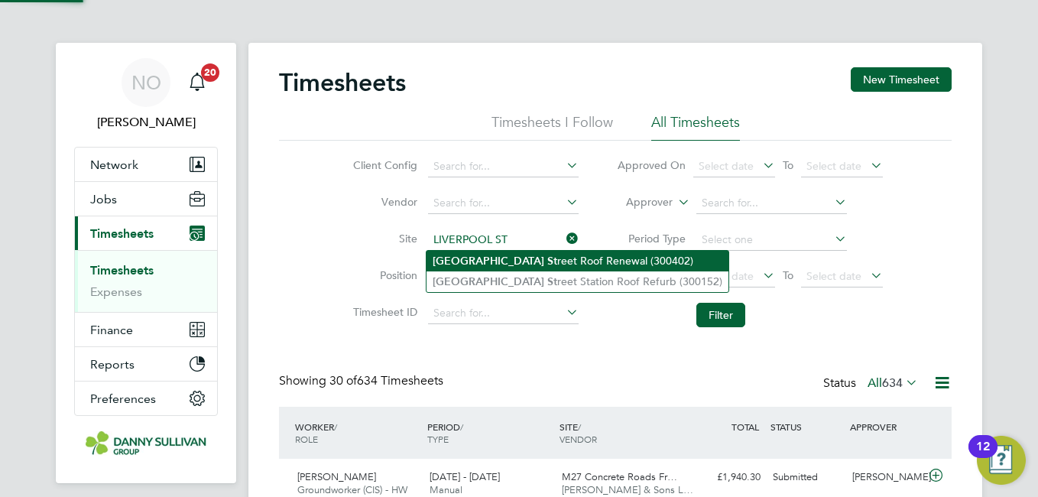
click at [504, 255] on li "Liverpool St reet Roof Renewal (300402)" at bounding box center [578, 261] width 302 height 21
type input "Liverpool Street Roof Renewal (300402)"
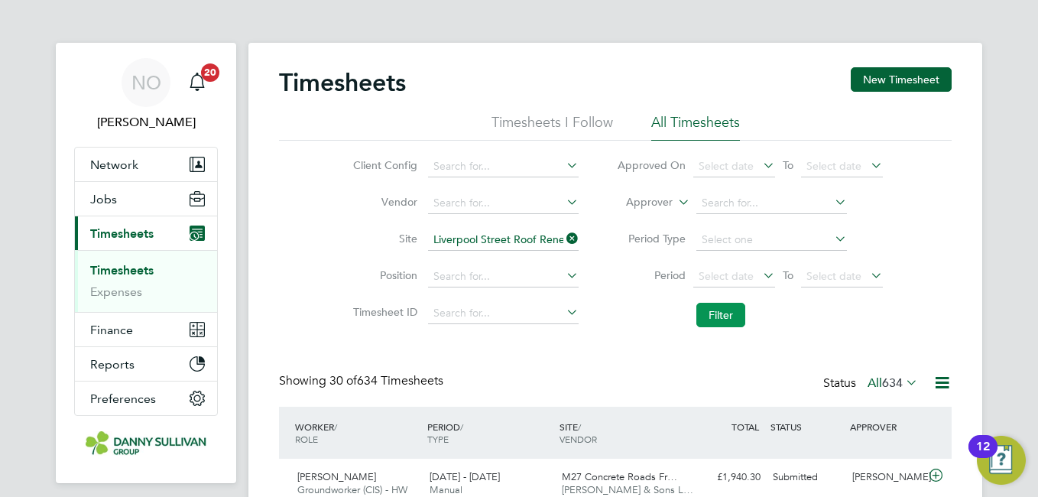
click at [724, 315] on button "Filter" at bounding box center [721, 315] width 49 height 24
click at [316, 240] on div "Client Config Vendor Site Liverpool Street Roof Renewal (300402) Position Times…" at bounding box center [615, 238] width 673 height 194
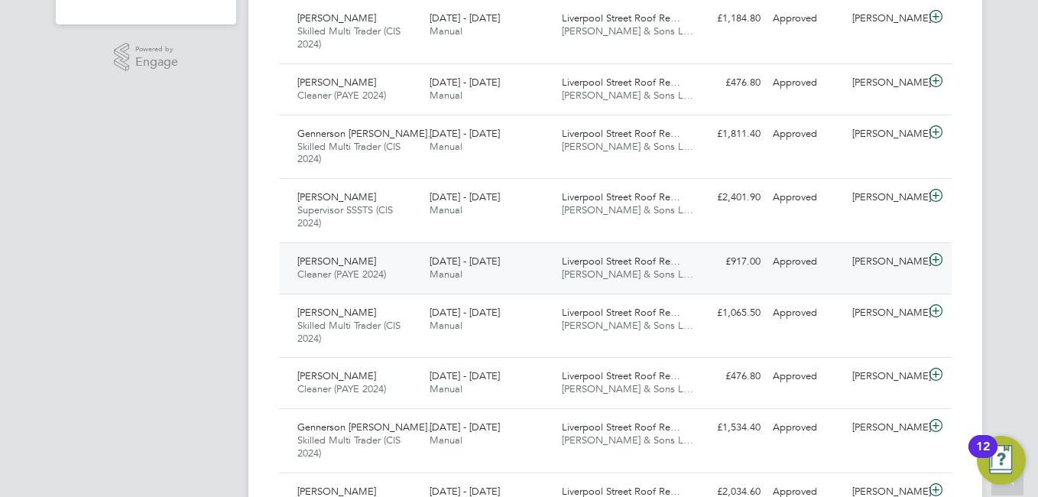
click at [370, 260] on div "Petruta Popa Cleaner (PAYE 2024) 16 - 22 Aug 2025" at bounding box center [357, 268] width 132 height 38
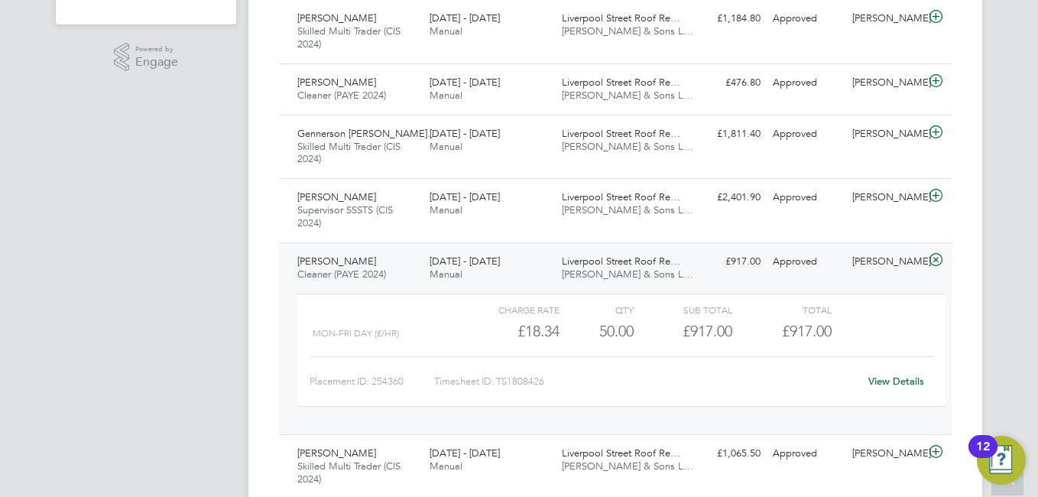
click at [888, 371] on div "View Details" at bounding box center [896, 381] width 75 height 24
click at [889, 372] on div "View Details" at bounding box center [896, 381] width 75 height 24
click at [892, 383] on link "View Details" at bounding box center [897, 381] width 56 height 13
click at [337, 263] on span "Petruta Popa" at bounding box center [336, 261] width 79 height 13
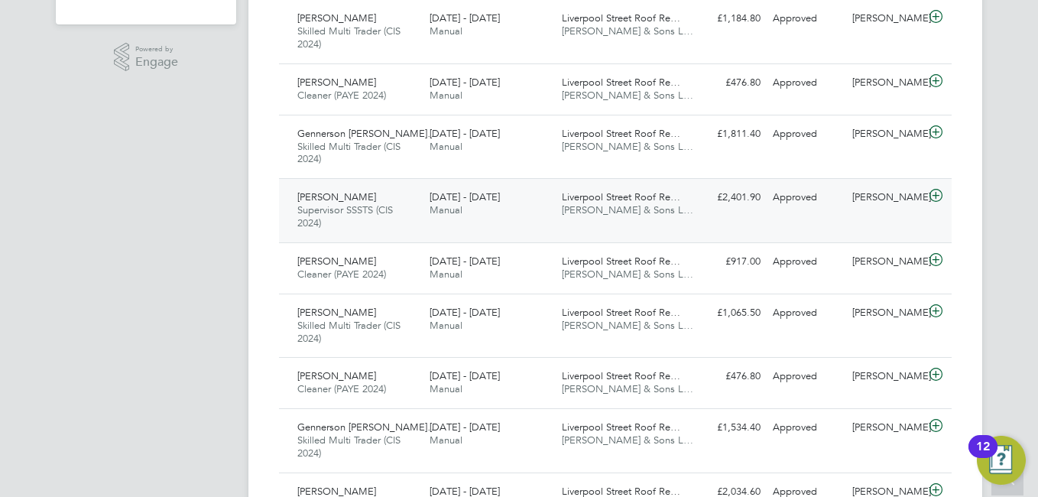
click at [354, 201] on span "Ovidiu Zaharia" at bounding box center [336, 196] width 79 height 13
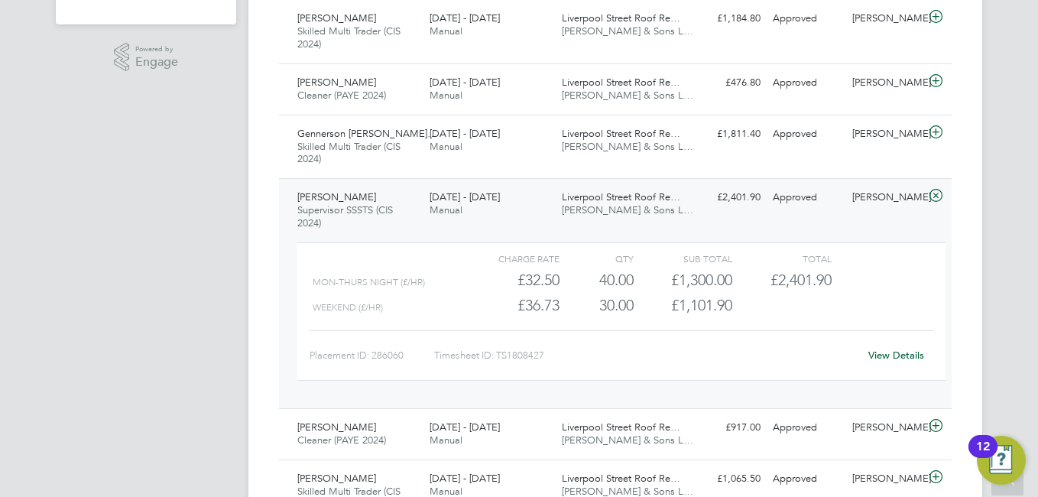
click at [876, 346] on div "View Details" at bounding box center [896, 355] width 75 height 24
click at [885, 355] on link "View Details" at bounding box center [897, 355] width 56 height 13
click at [343, 197] on span "Ovidiu Zaharia" at bounding box center [336, 196] width 79 height 13
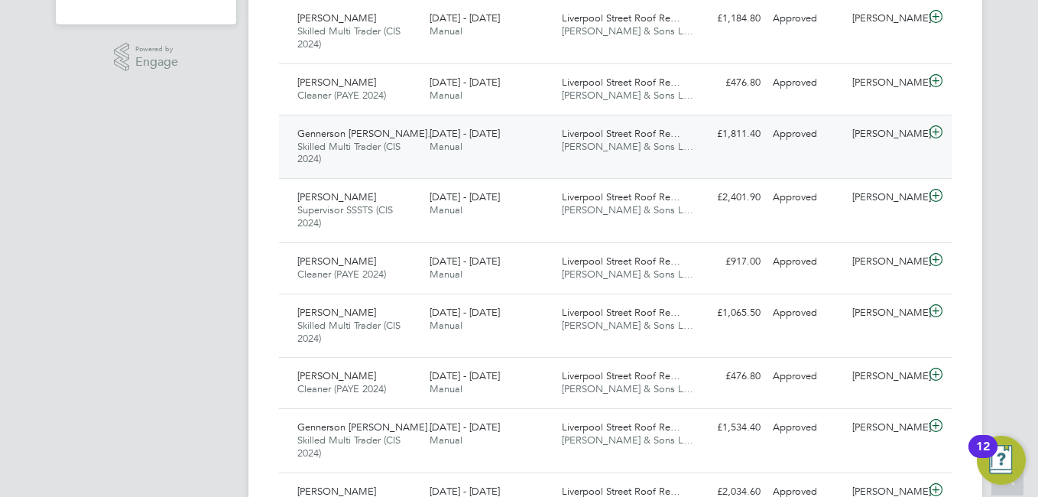
click at [385, 148] on span "Skilled Multi Trader (CIS 2024)" at bounding box center [348, 153] width 103 height 26
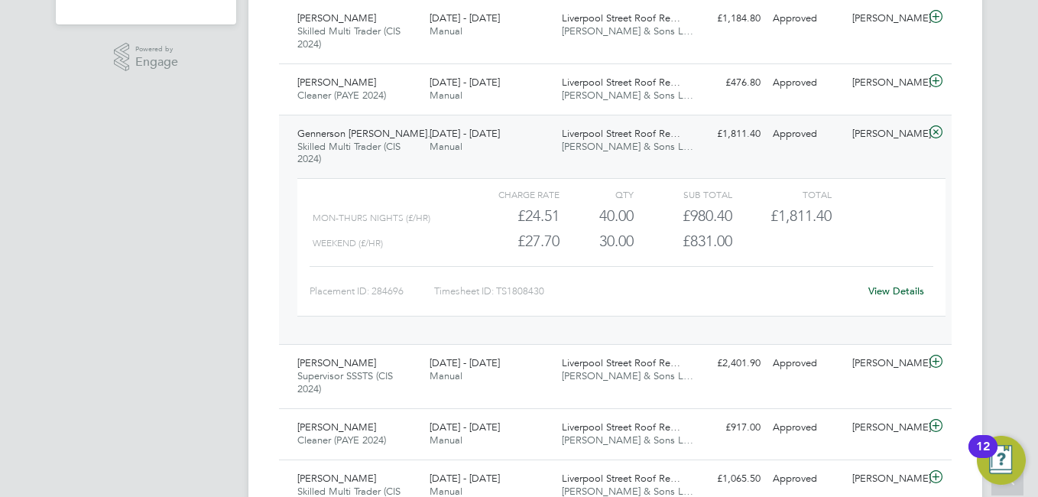
click at [885, 289] on link "View Details" at bounding box center [897, 290] width 56 height 13
click at [427, 144] on div "16 - 22 Aug 2025 Manual" at bounding box center [490, 141] width 132 height 38
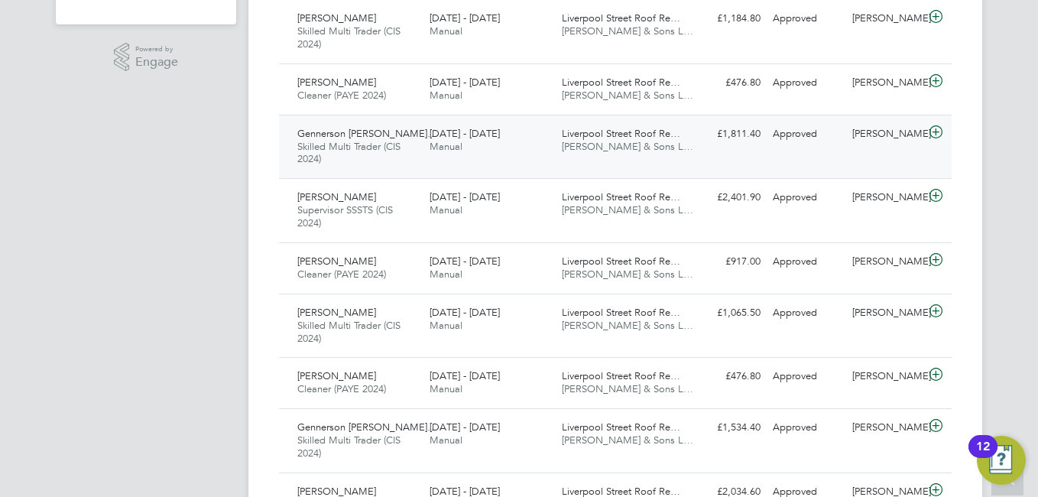
click at [427, 144] on div "16 - 22 Aug 2025 Manual" at bounding box center [490, 141] width 132 height 38
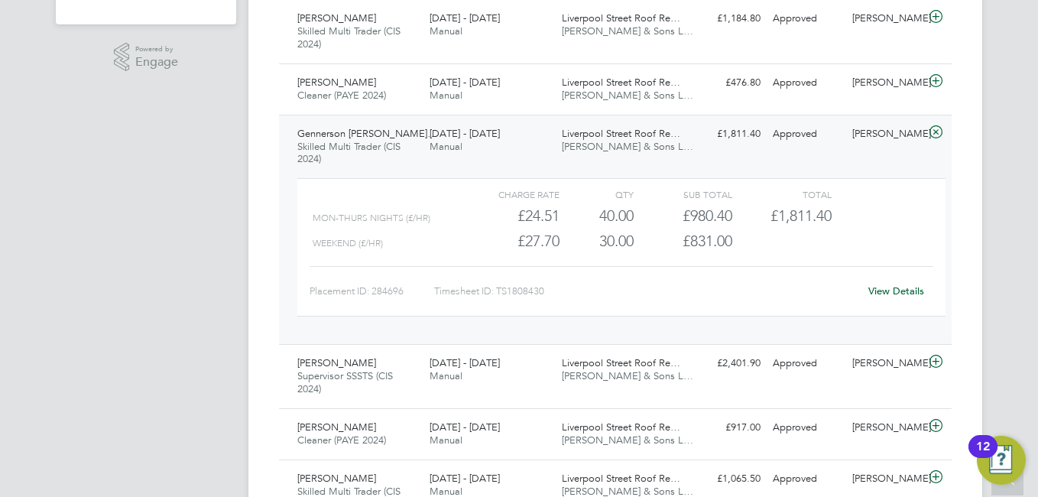
click at [901, 297] on link "View Details" at bounding box center [897, 290] width 56 height 13
click at [306, 146] on span "Skilled Multi Trader (CIS 2024)" at bounding box center [348, 153] width 103 height 26
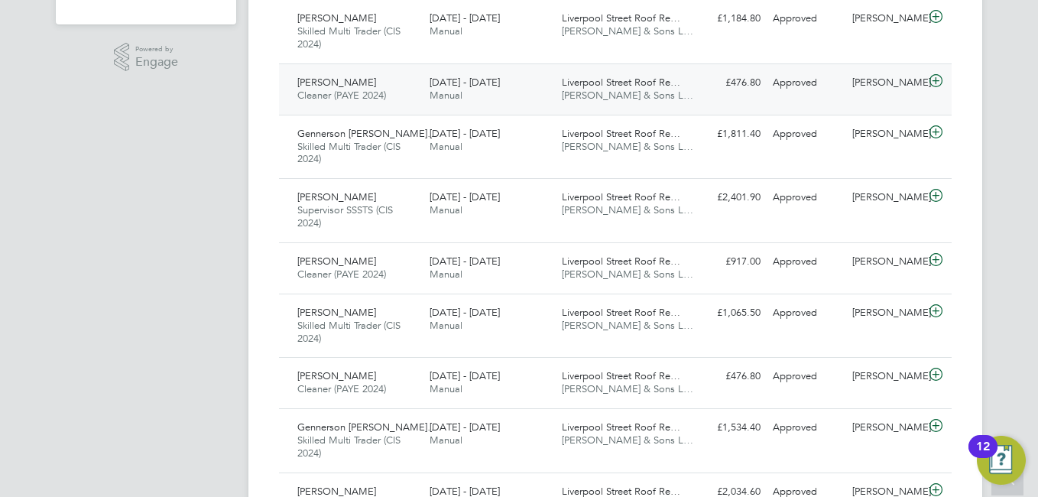
click at [345, 73] on div "Lidya Gebremedhi Cleaner (PAYE 2024) 16 - 22 Aug 2025" at bounding box center [357, 89] width 132 height 38
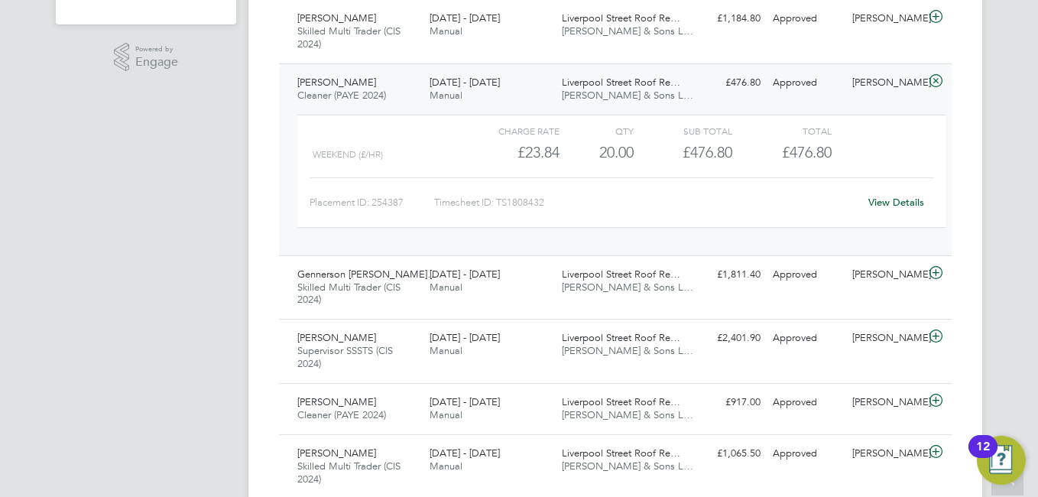
click at [894, 202] on link "View Details" at bounding box center [897, 202] width 56 height 13
click at [297, 73] on div "Lidya Gebremedhi Cleaner (PAYE 2024) 16 - 22 Aug 2025" at bounding box center [357, 89] width 132 height 38
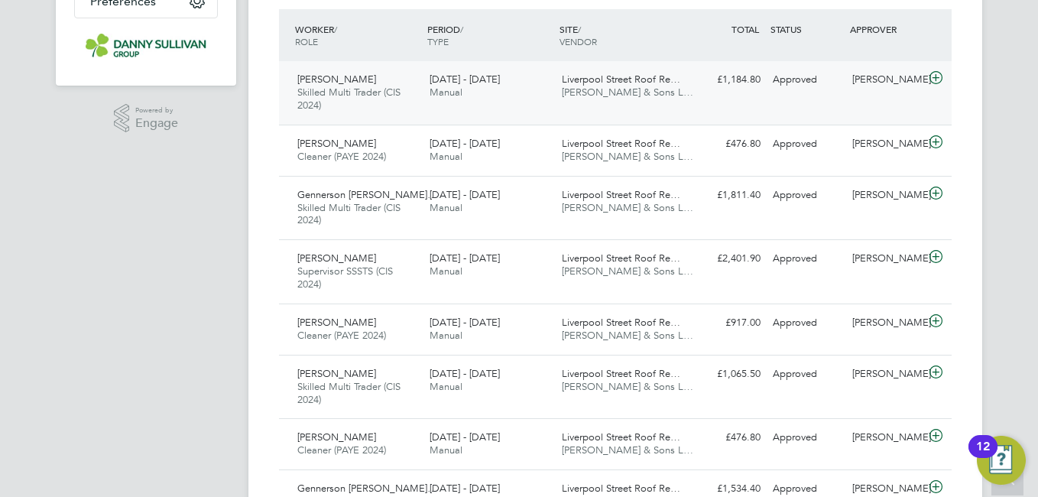
click at [342, 97] on span "Skilled Multi Trader (CIS 2024)" at bounding box center [348, 99] width 103 height 26
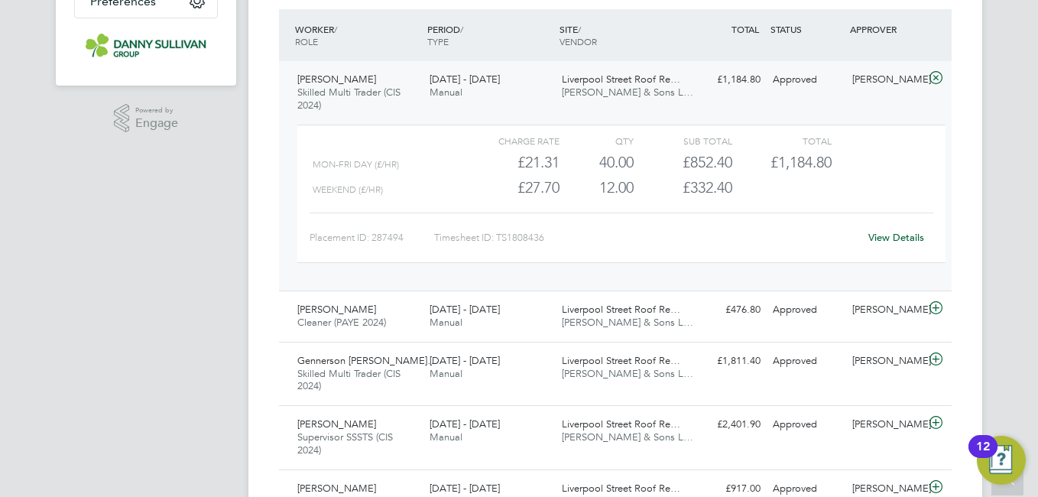
click at [904, 229] on div "View Details" at bounding box center [896, 238] width 75 height 24
click at [898, 237] on link "View Details" at bounding box center [897, 237] width 56 height 13
click at [346, 82] on span "Stefan Florin Ion" at bounding box center [336, 79] width 79 height 13
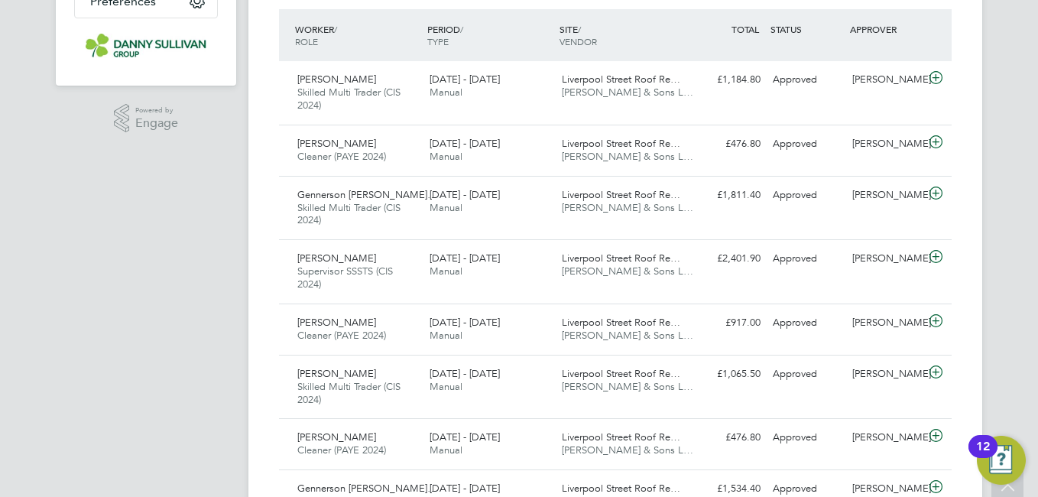
scroll to position [0, 0]
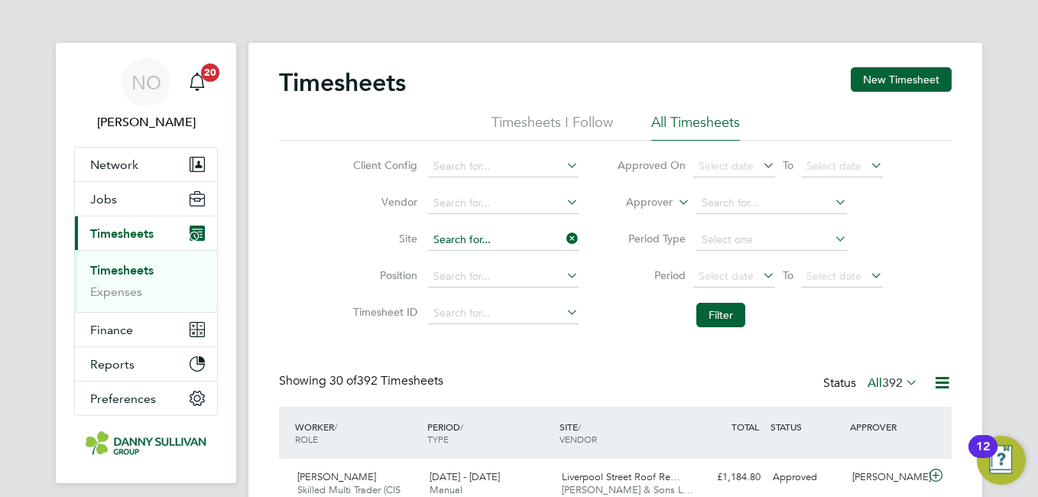
click at [477, 245] on input at bounding box center [503, 239] width 151 height 21
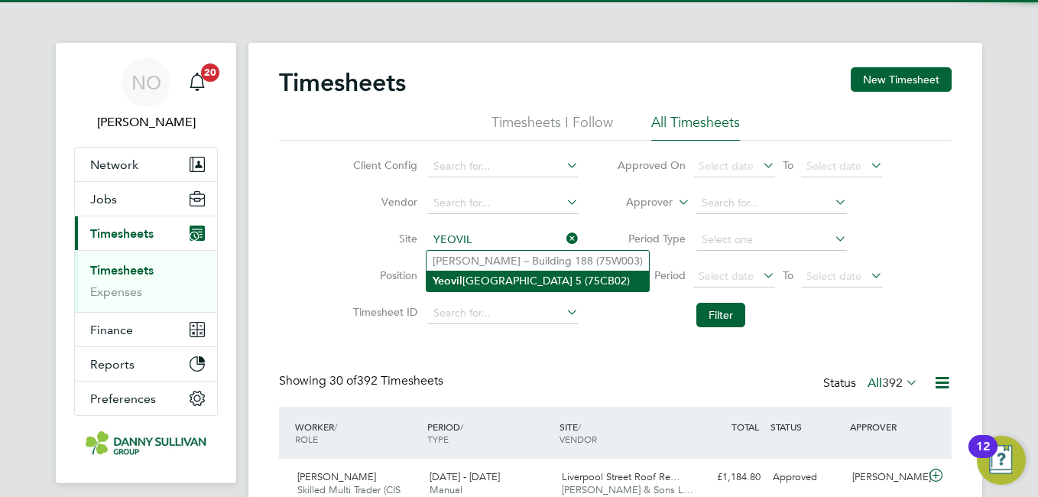
click at [495, 278] on li "Yeovil District Hospital Theatre 5 (75CB02)" at bounding box center [538, 281] width 222 height 21
type input "Yeovil District Hospital Theatre 5 (75CB02)"
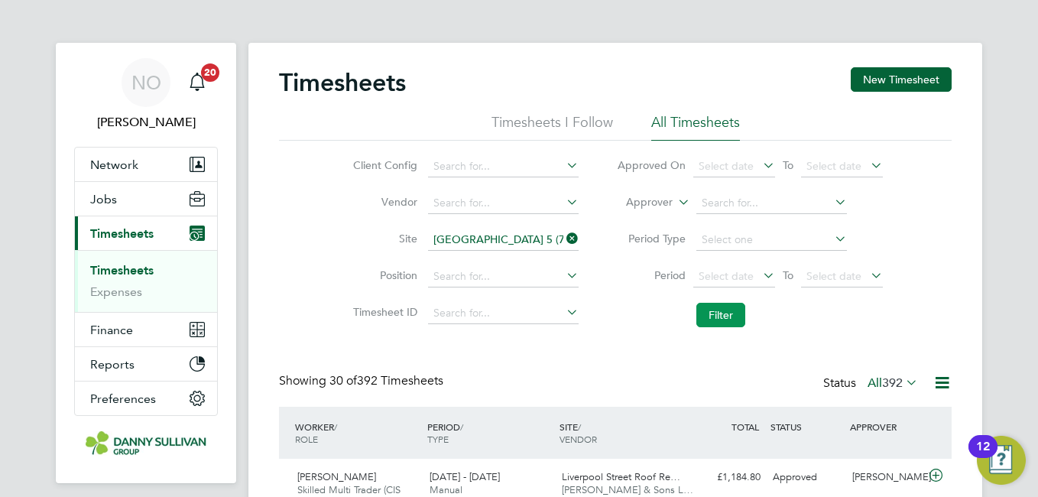
click at [729, 319] on button "Filter" at bounding box center [721, 315] width 49 height 24
click at [356, 278] on label "Position" at bounding box center [383, 275] width 69 height 14
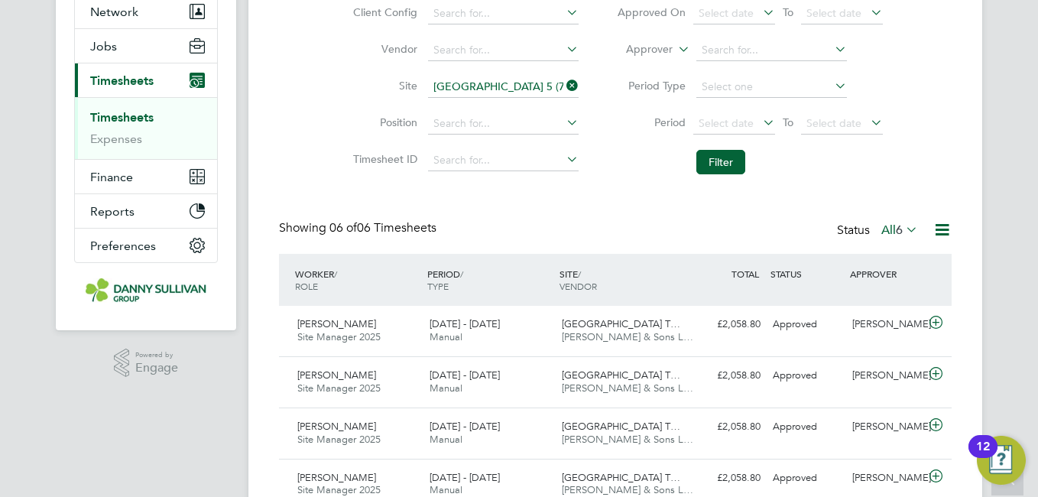
scroll to position [184, 0]
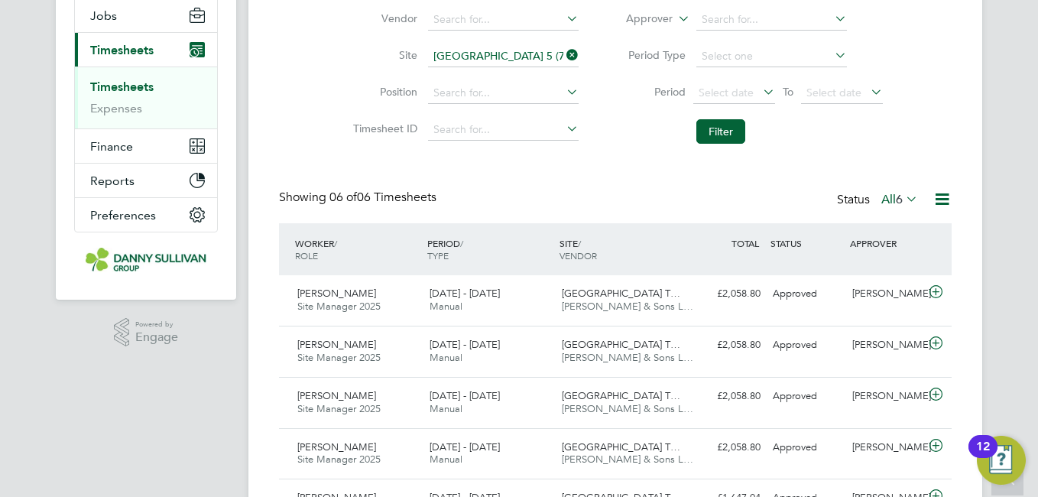
click at [356, 278] on div "David Steele Site Manager 2025 16 - 22 Aug 2025 16 - 22 Aug 2025 Manual Yeovil …" at bounding box center [615, 300] width 673 height 50
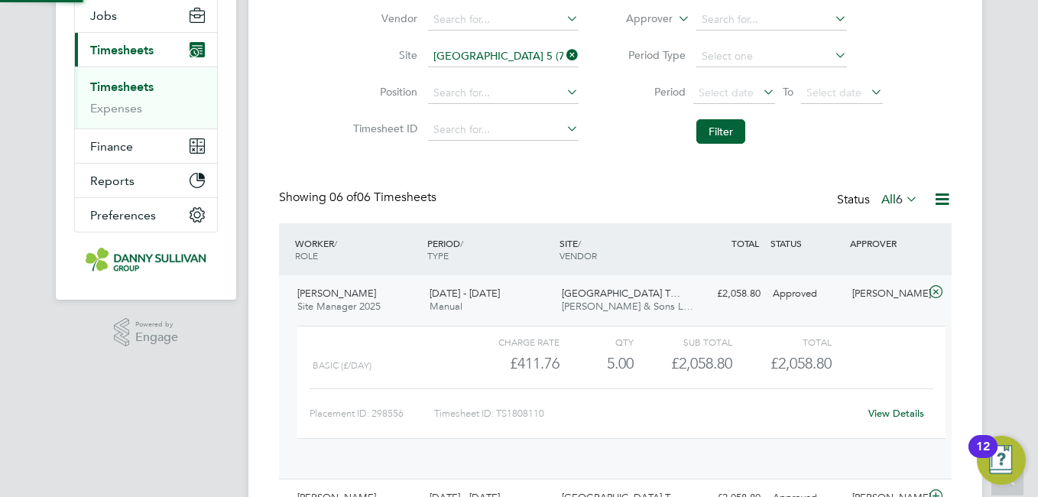
scroll to position [26, 149]
click at [898, 411] on link "View Details" at bounding box center [897, 413] width 56 height 13
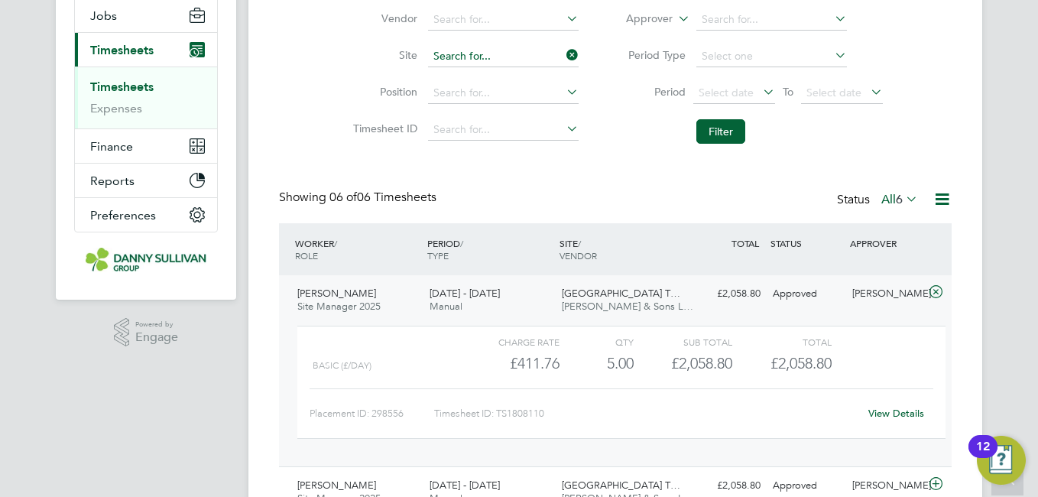
click at [500, 50] on input at bounding box center [503, 56] width 151 height 21
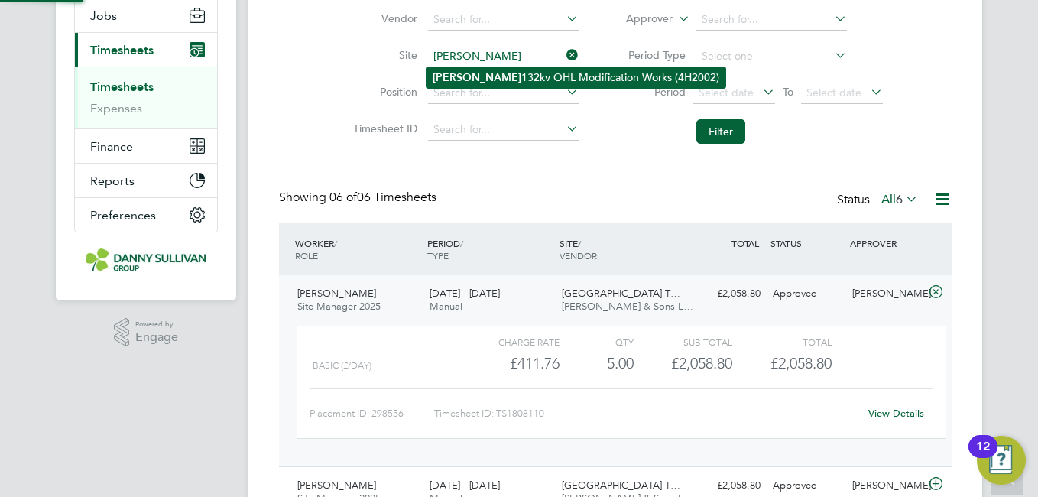
click at [492, 71] on li "Harker 132kv OHL Modification Works (4H2002)" at bounding box center [576, 77] width 299 height 21
type input "Harker 132kv OHL Modification Works (4H2002)"
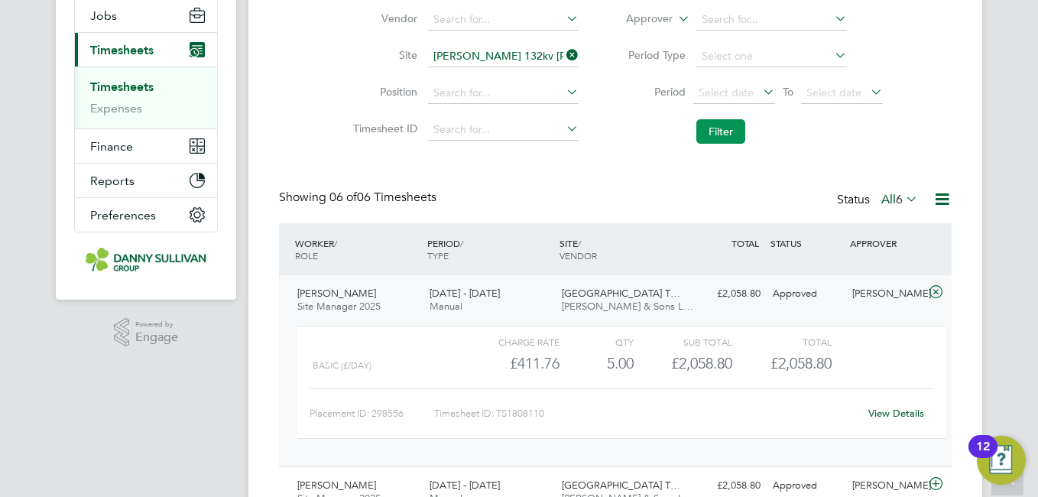
click at [710, 129] on button "Filter" at bounding box center [721, 131] width 49 height 24
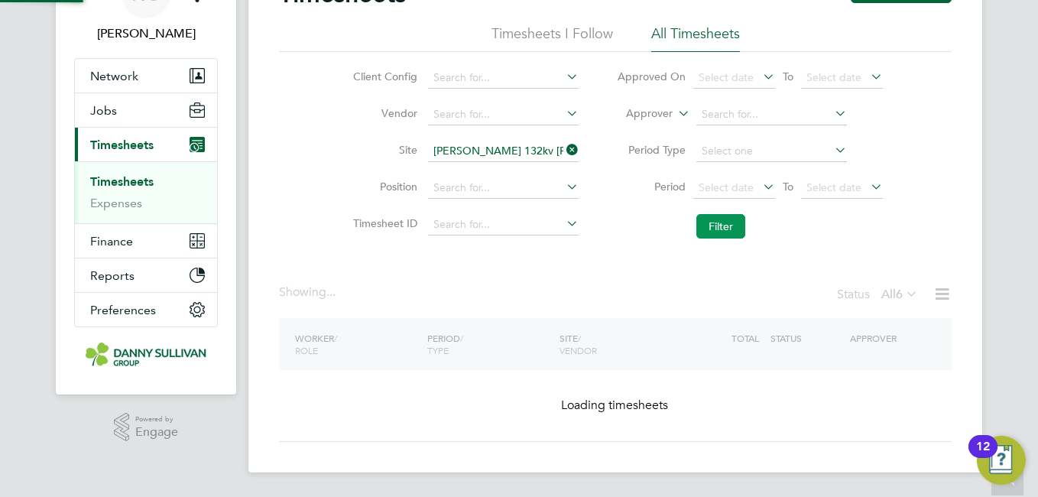
scroll to position [89, 0]
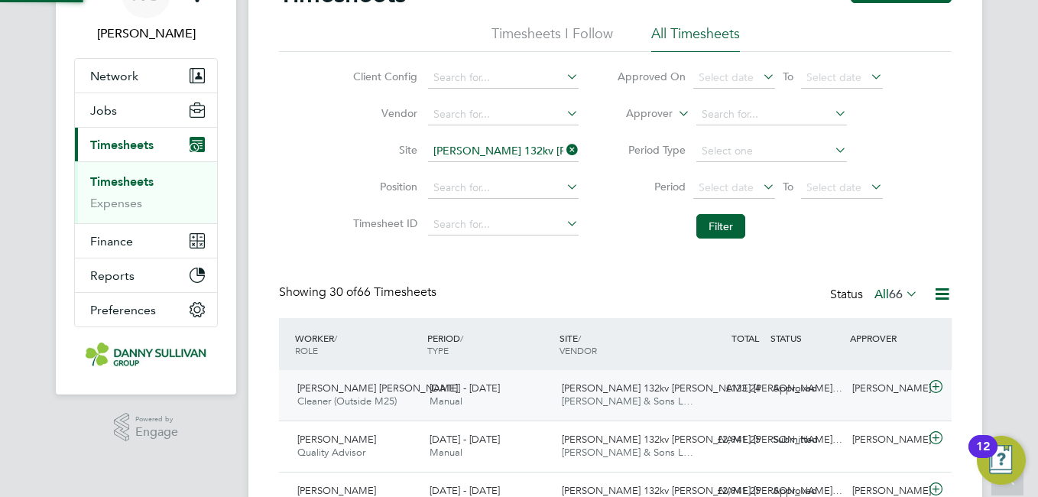
click at [369, 382] on span "Emma Trudy Robinson" at bounding box center [377, 388] width 161 height 13
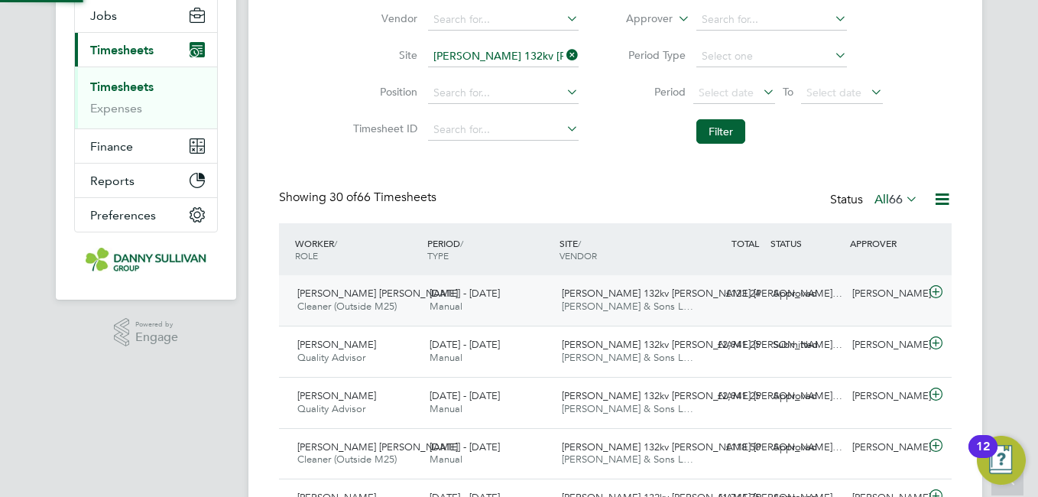
scroll to position [8, 8]
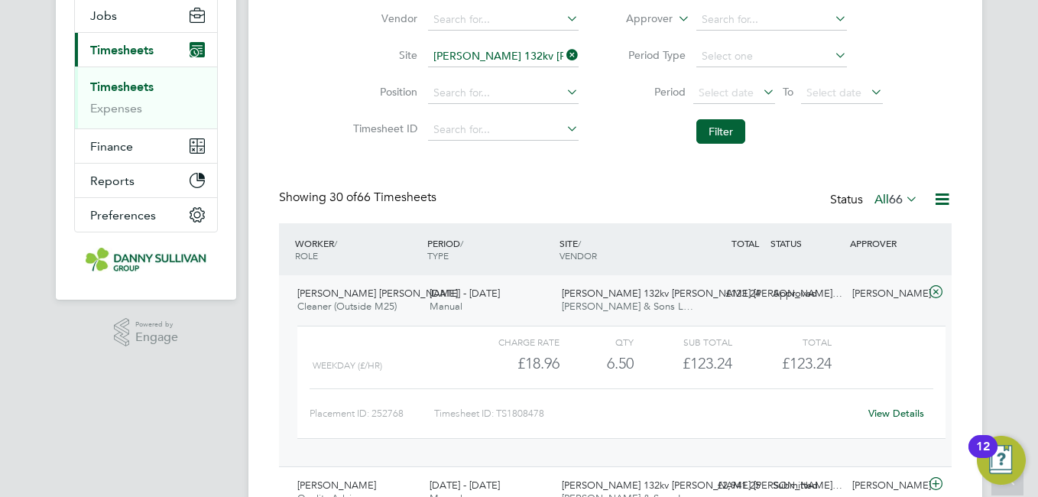
click at [883, 417] on link "View Details" at bounding box center [897, 413] width 56 height 13
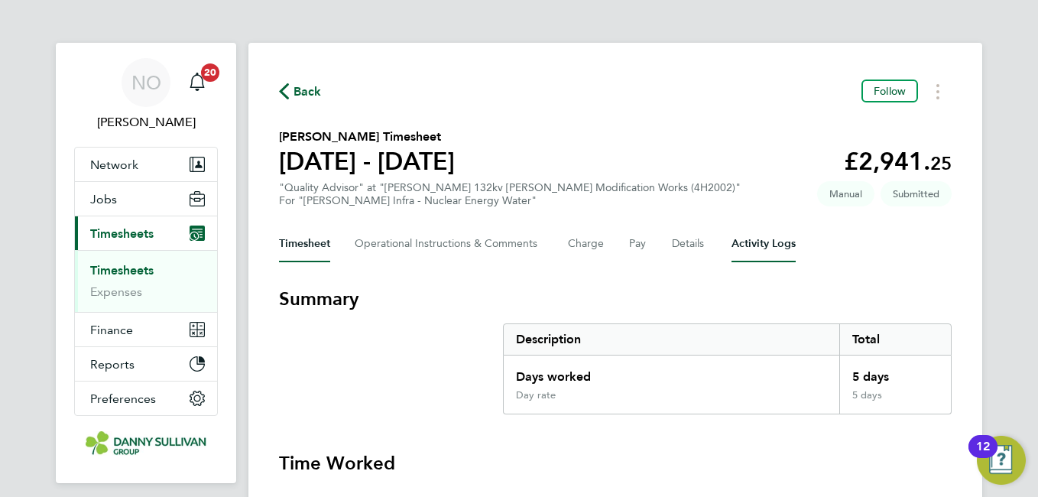
click at [755, 241] on Logs-tab "Activity Logs" at bounding box center [764, 244] width 64 height 37
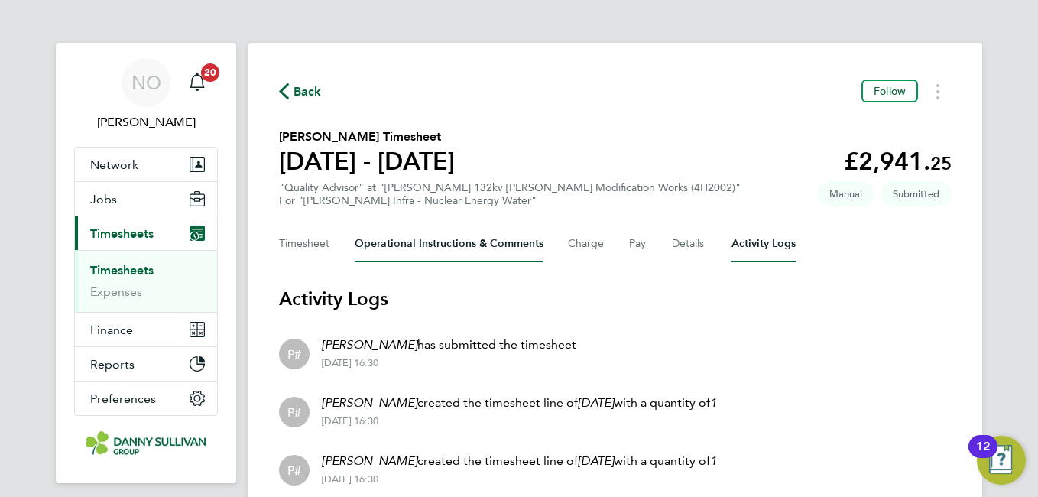
click at [511, 246] on Comments-tab "Operational Instructions & Comments" at bounding box center [449, 244] width 189 height 37
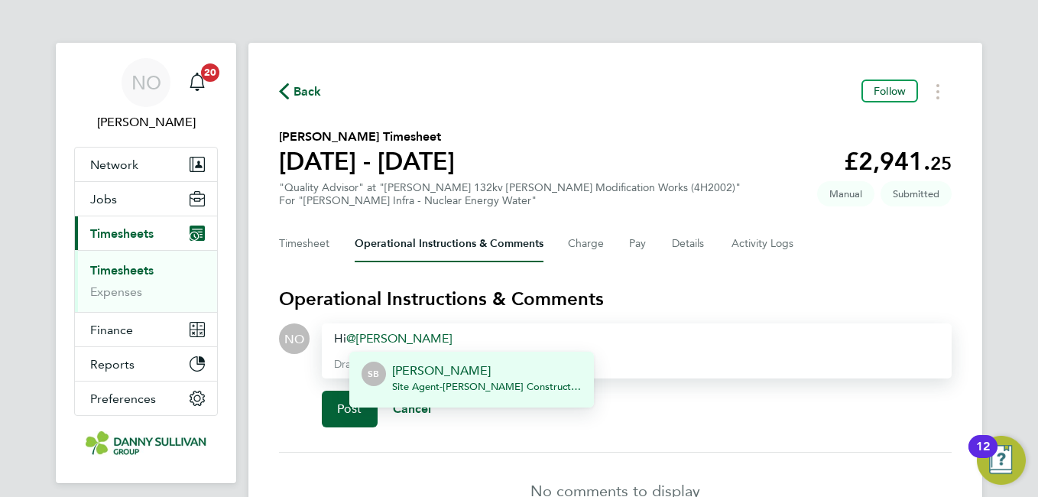
click at [451, 377] on p "Sean Barker" at bounding box center [487, 371] width 190 height 18
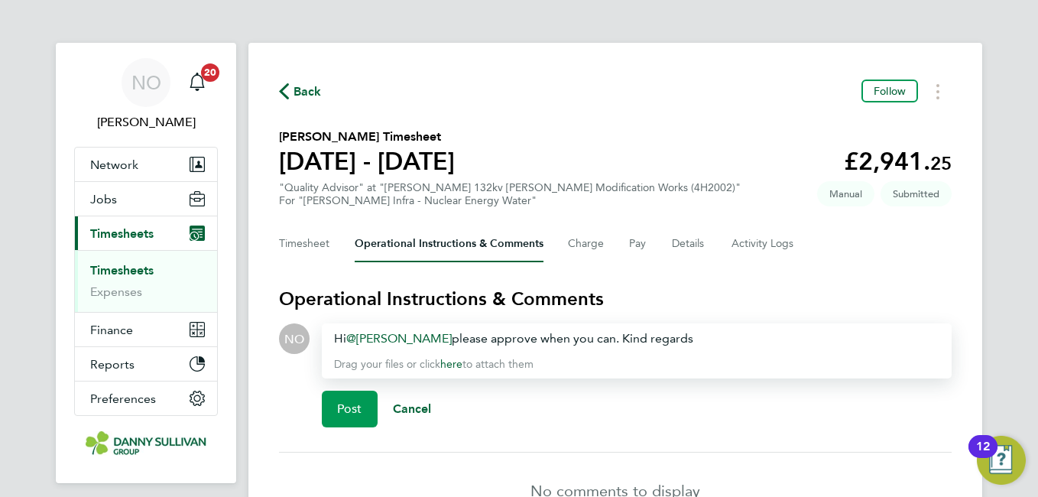
click at [362, 411] on span "Post" at bounding box center [349, 408] width 25 height 15
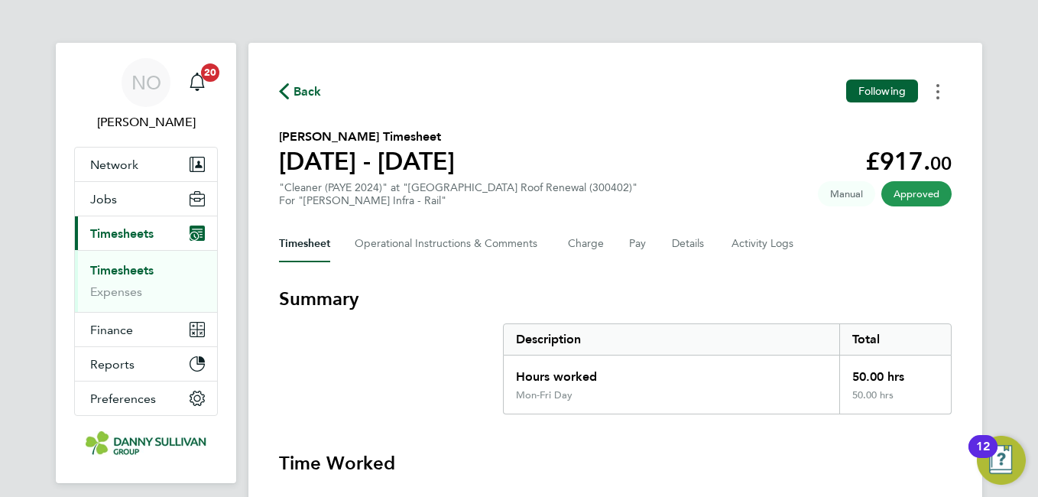
click at [940, 94] on button "Timesheets Menu" at bounding box center [938, 92] width 28 height 24
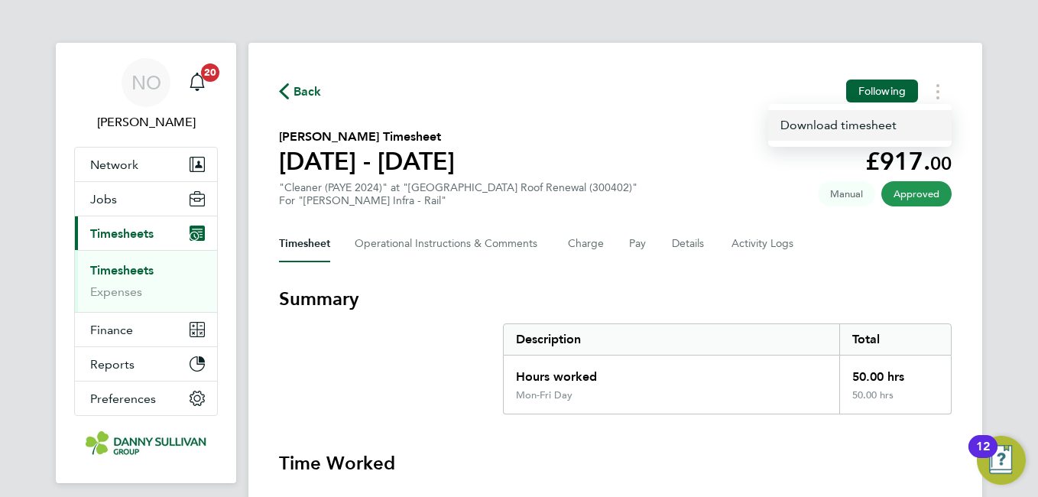
click at [869, 123] on link "Download timesheet" at bounding box center [860, 125] width 184 height 31
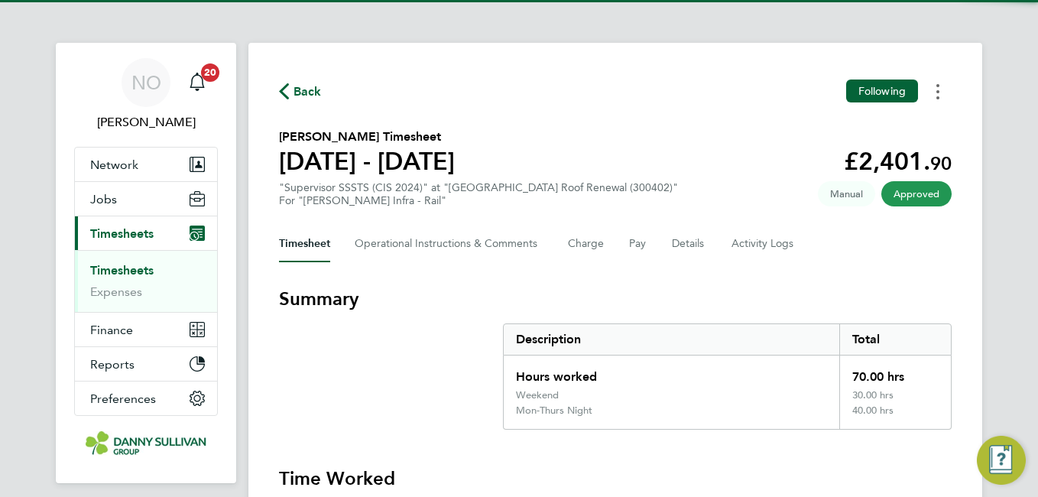
click at [940, 96] on button "Timesheets Menu" at bounding box center [938, 92] width 28 height 24
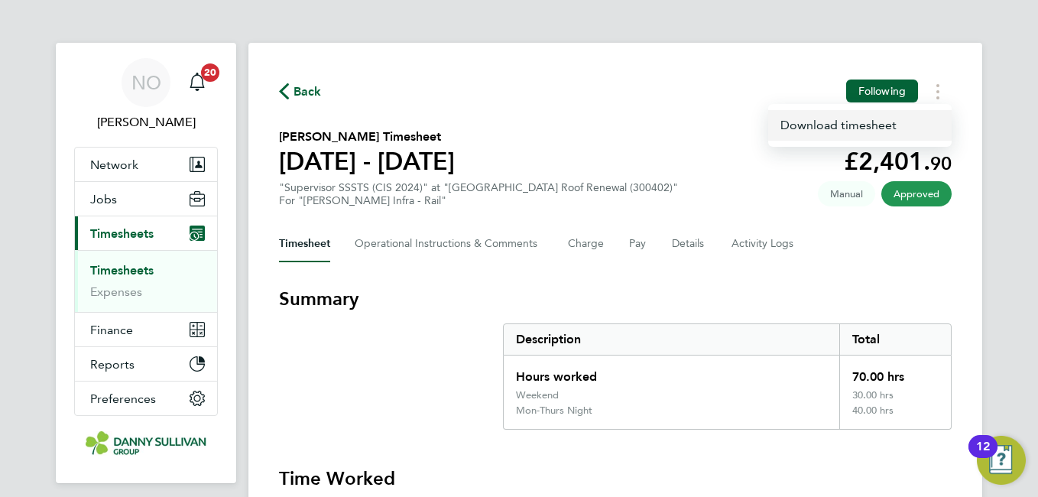
click at [863, 119] on link "Download timesheet" at bounding box center [860, 125] width 184 height 31
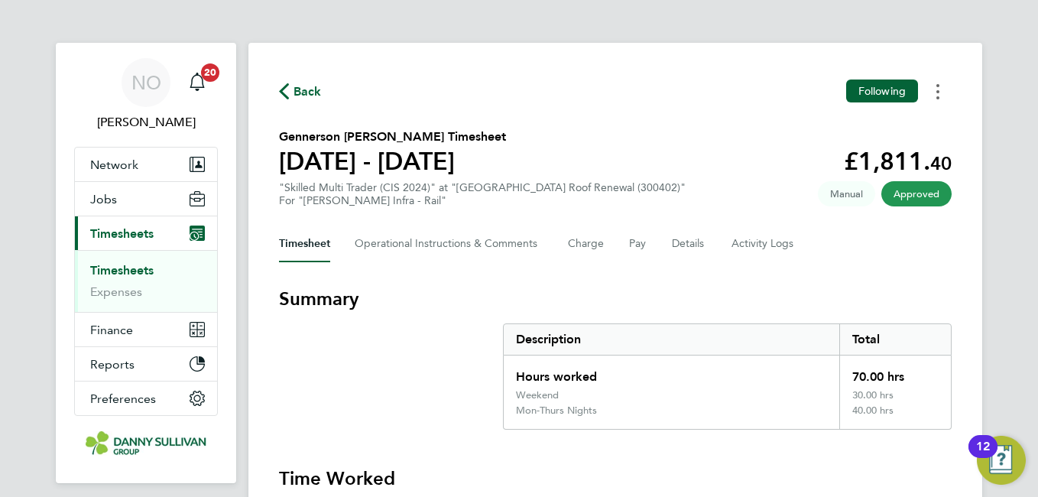
click at [942, 86] on button "Timesheets Menu" at bounding box center [938, 92] width 28 height 24
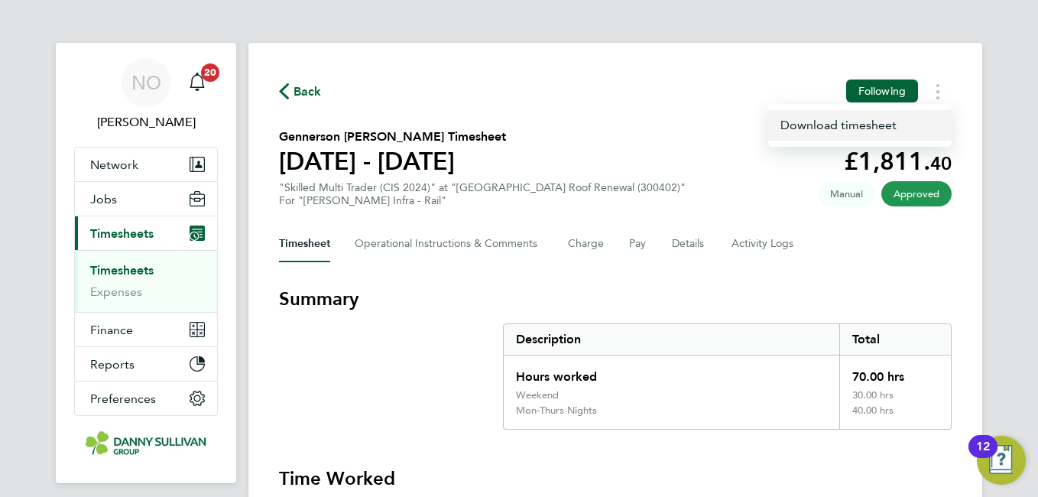
click at [840, 124] on link "Download timesheet" at bounding box center [860, 125] width 184 height 31
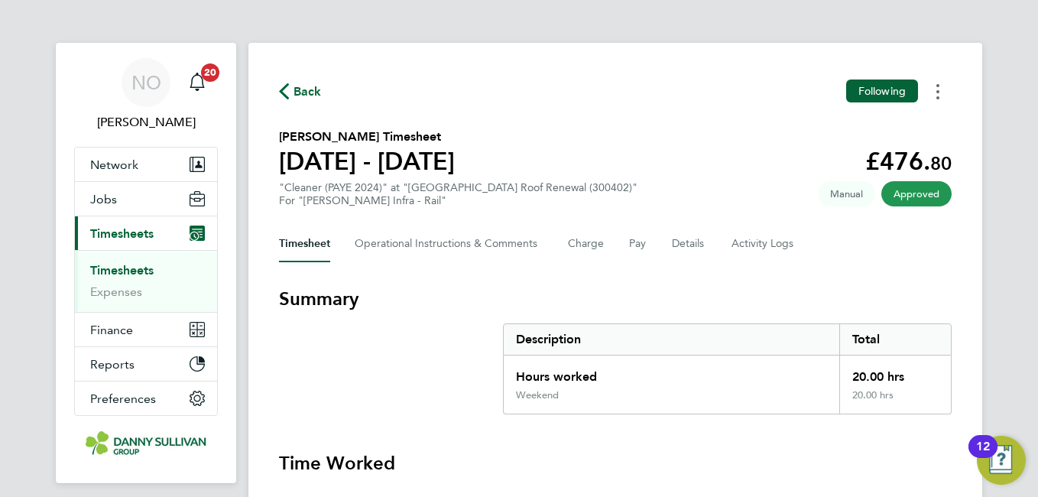
click at [942, 90] on button "Timesheets Menu" at bounding box center [938, 92] width 28 height 24
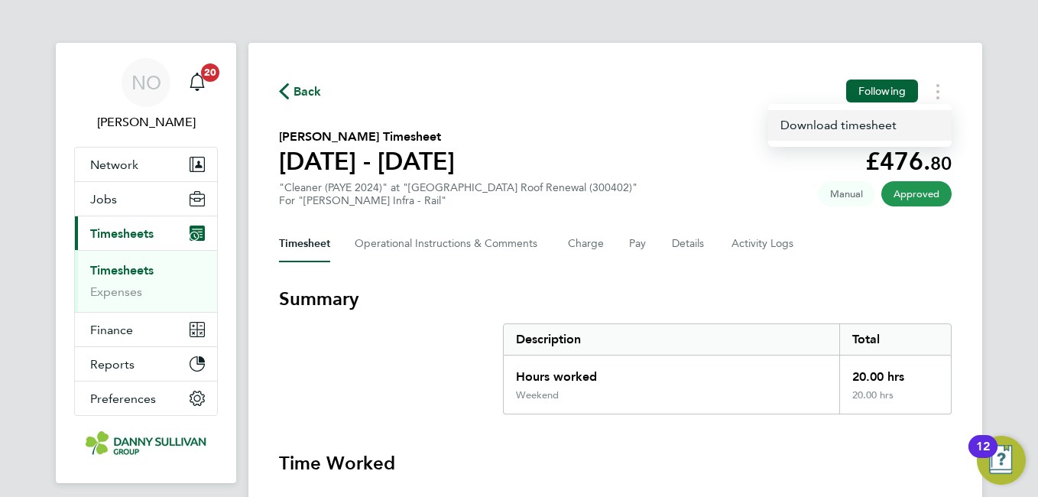
click at [844, 123] on link "Download timesheet" at bounding box center [860, 125] width 184 height 31
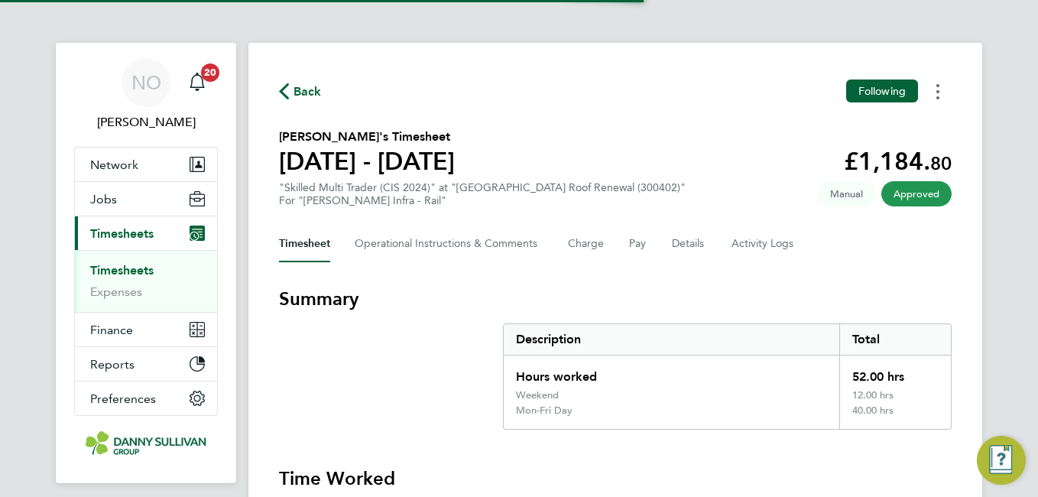
click at [944, 95] on button "Timesheets Menu" at bounding box center [938, 92] width 28 height 24
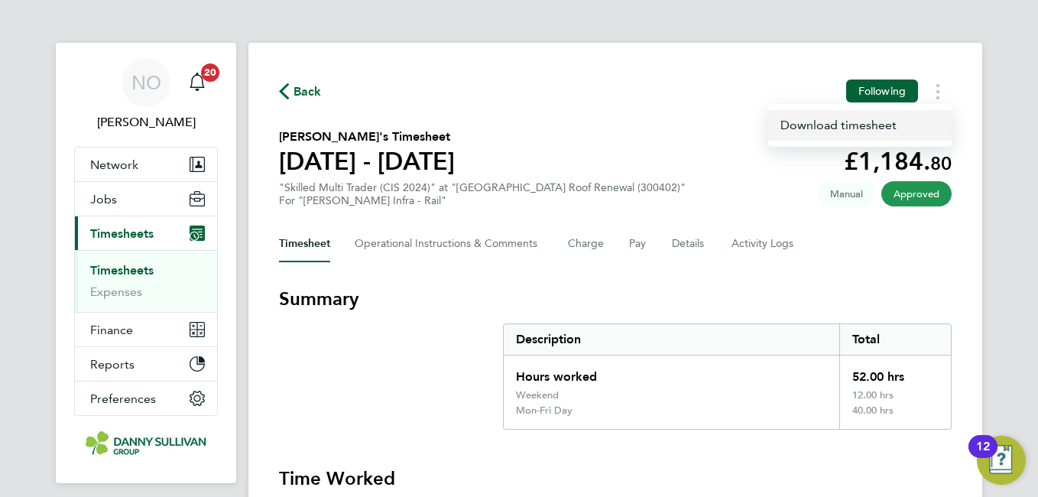
click at [862, 123] on link "Download timesheet" at bounding box center [860, 125] width 184 height 31
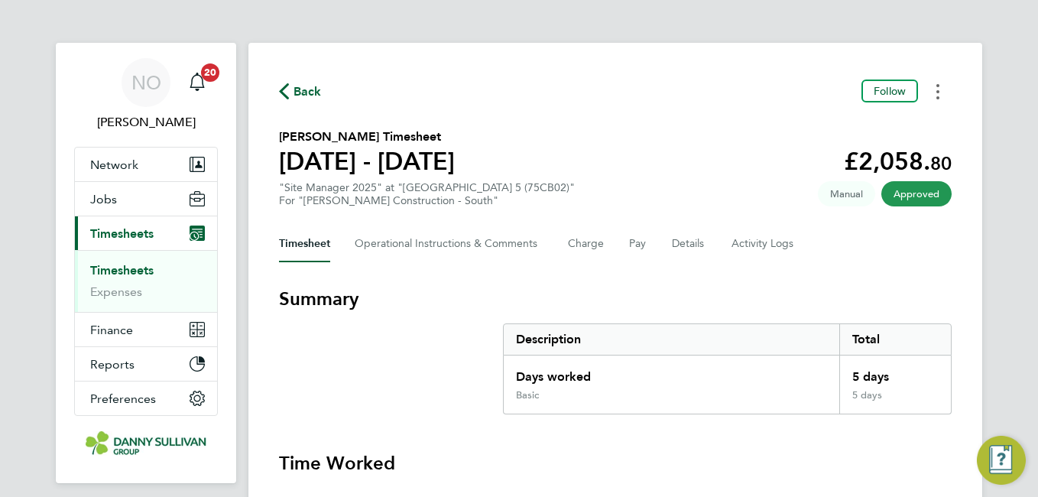
click at [944, 102] on button "Timesheets Menu" at bounding box center [938, 92] width 28 height 24
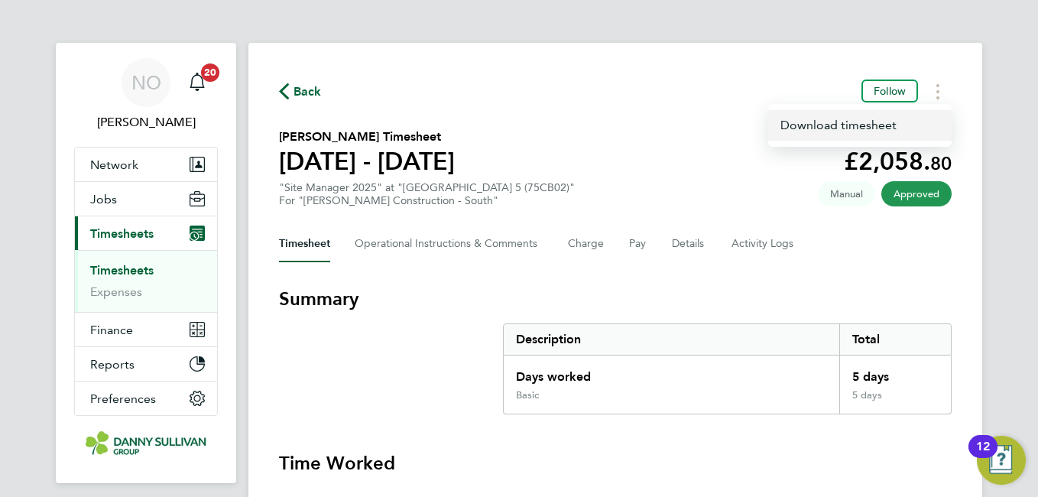
click at [866, 135] on link "Download timesheet" at bounding box center [860, 125] width 184 height 31
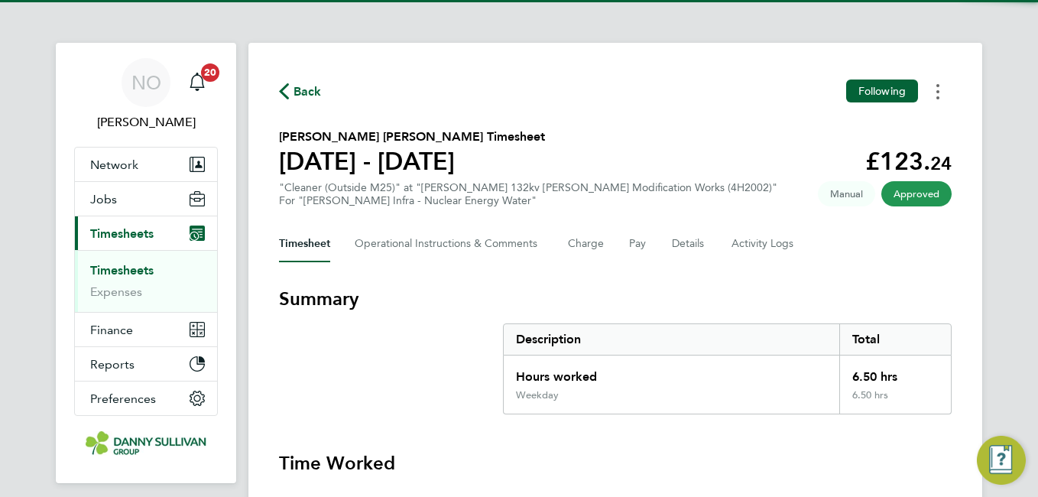
click at [940, 93] on button "Timesheets Menu" at bounding box center [938, 92] width 28 height 24
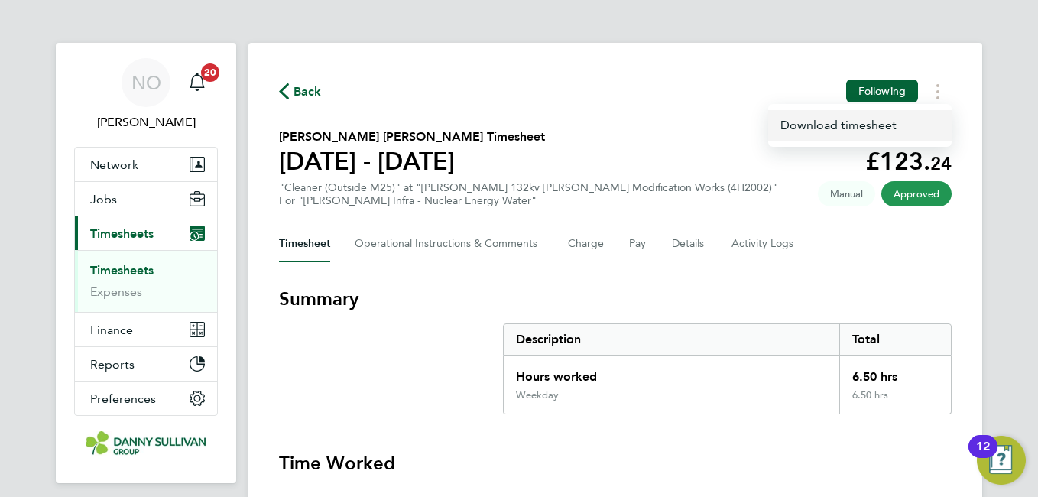
click at [870, 128] on link "Download timesheet" at bounding box center [860, 125] width 184 height 31
